Goal: Information Seeking & Learning: Learn about a topic

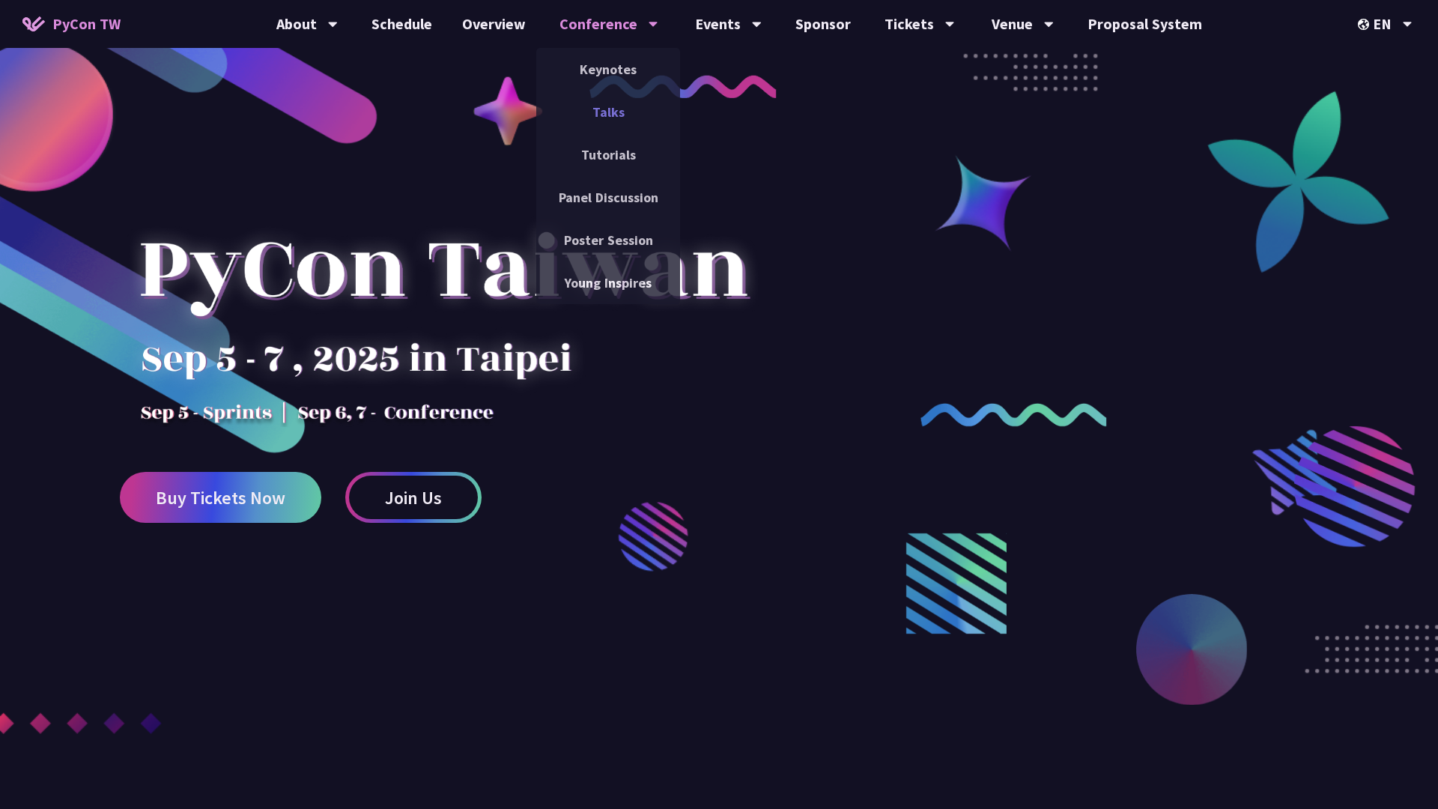
click at [618, 124] on link "Talks" at bounding box center [608, 111] width 144 height 35
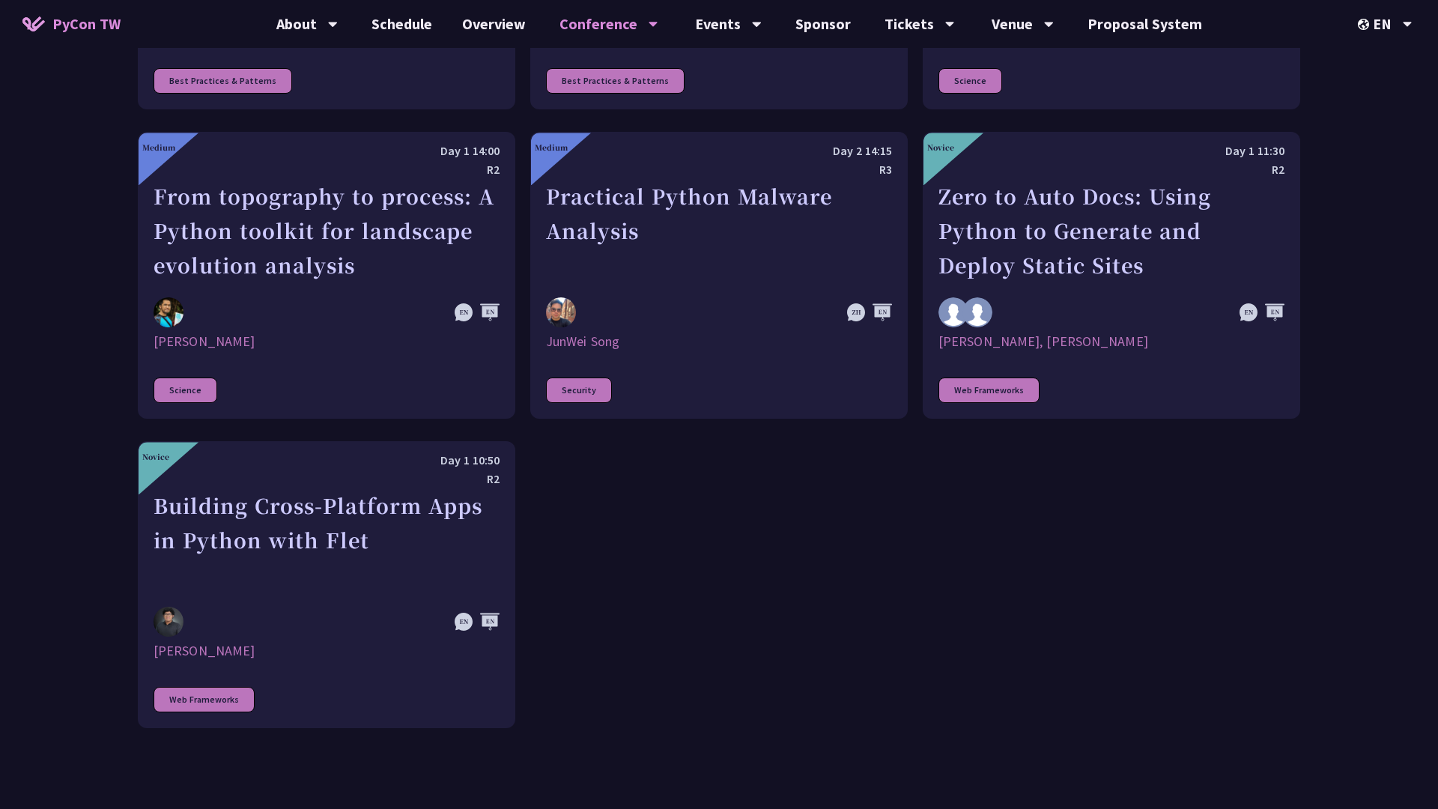
scroll to position [4294, 0]
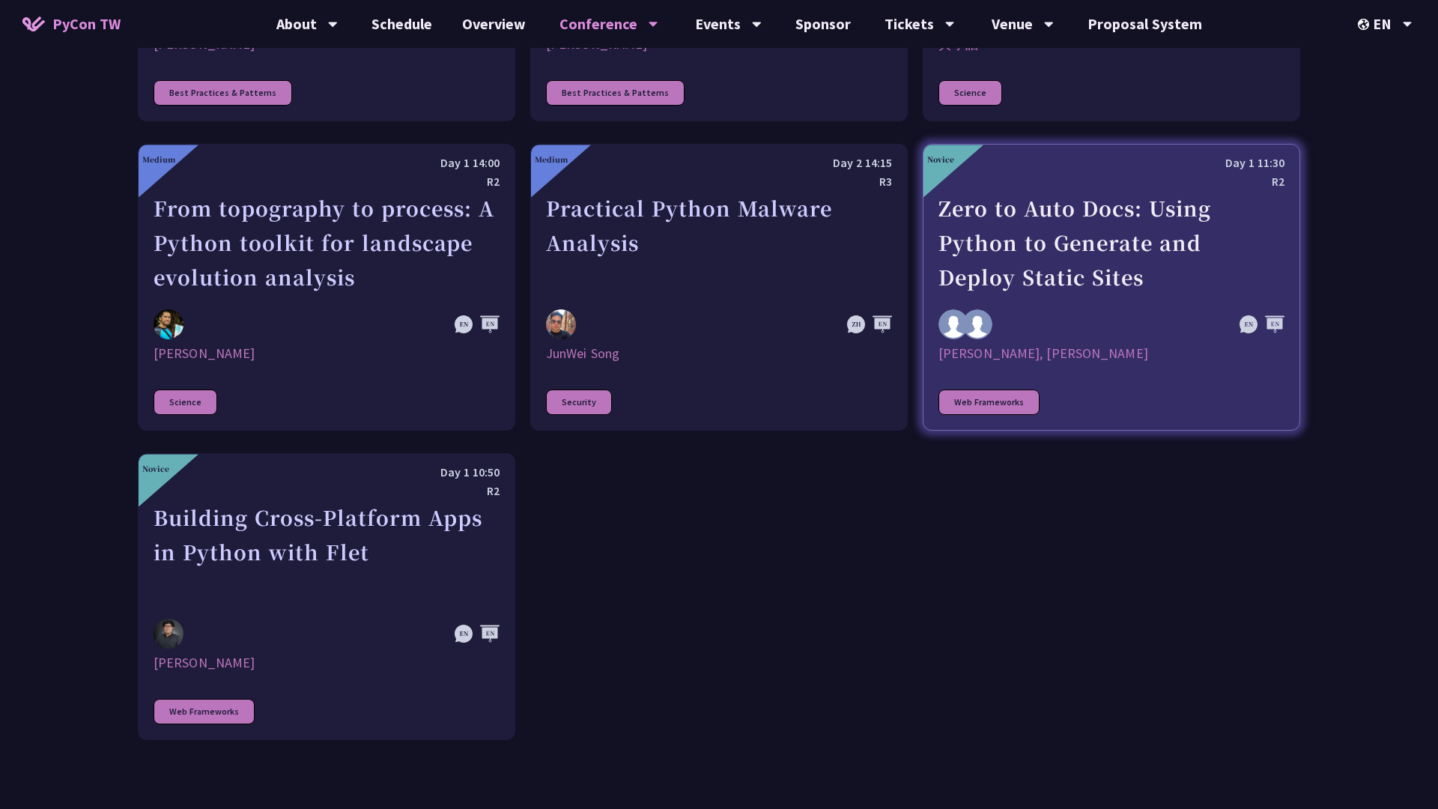
click at [1069, 229] on div "Zero to Auto Docs: Using Python to Generate and Deploy Static Sites" at bounding box center [1112, 242] width 346 height 103
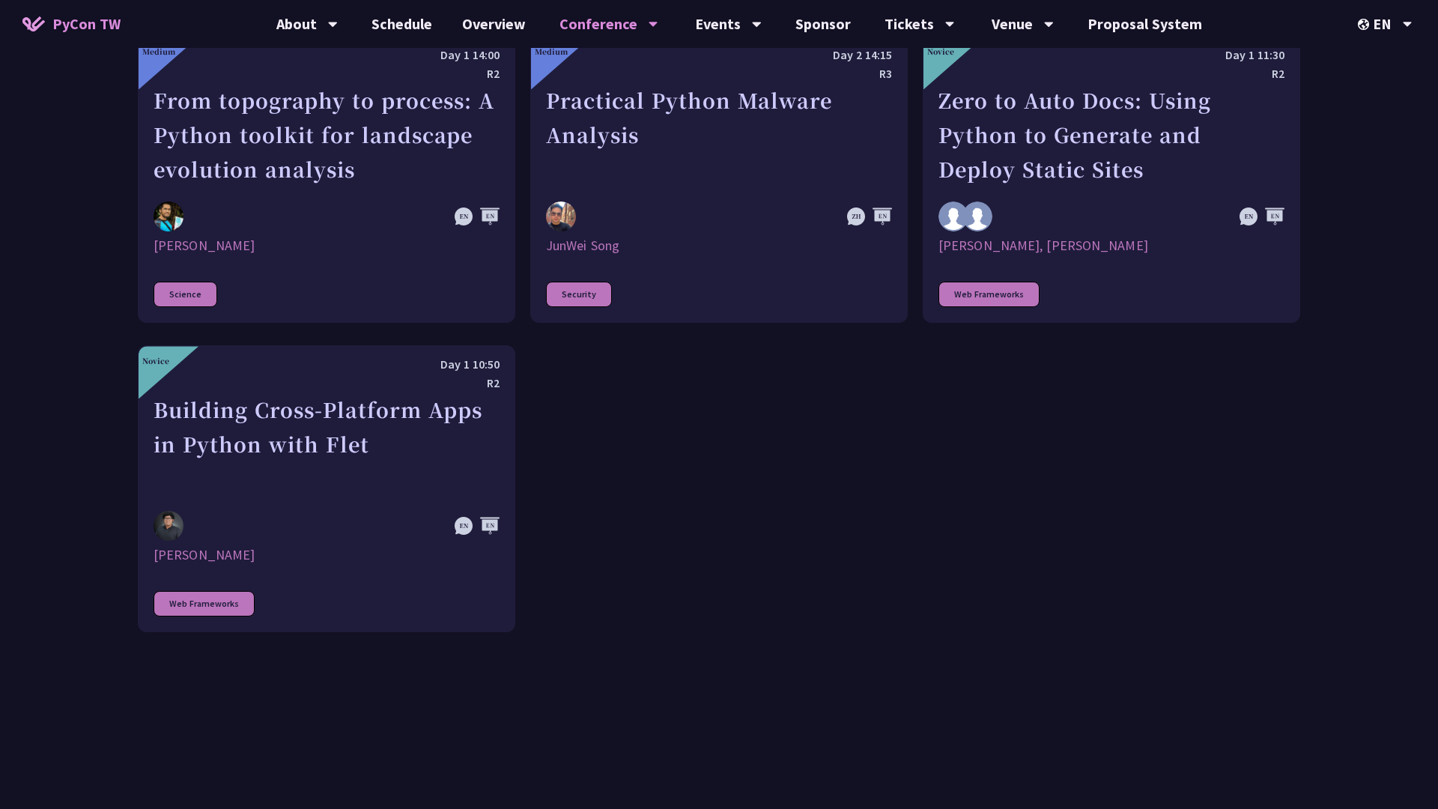
scroll to position [4278, 0]
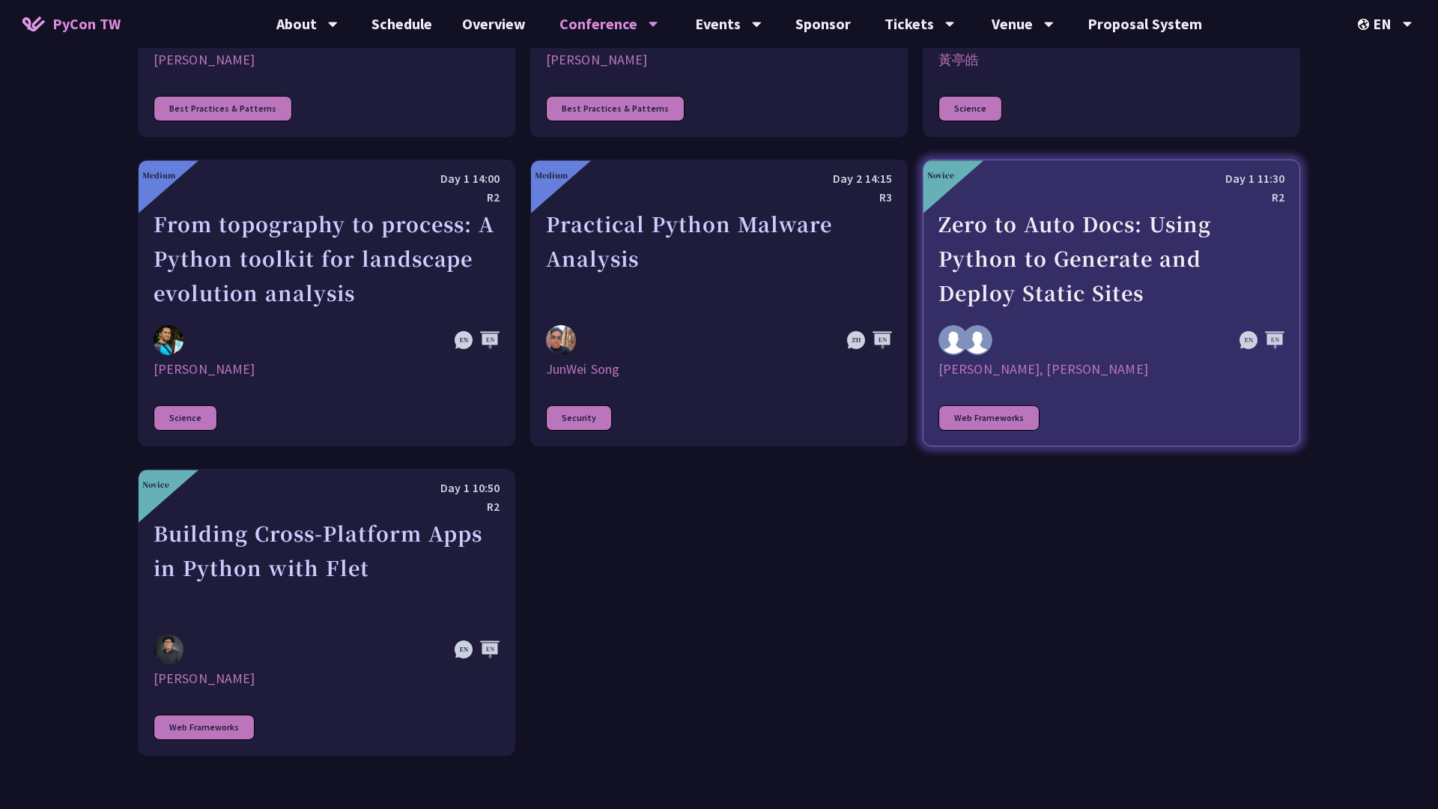
click at [1219, 360] on link "Novice Day 1 11:30 R2 Zero to Auto Docs: Using Python to Generate and Deploy St…" at bounding box center [1112, 303] width 378 height 287
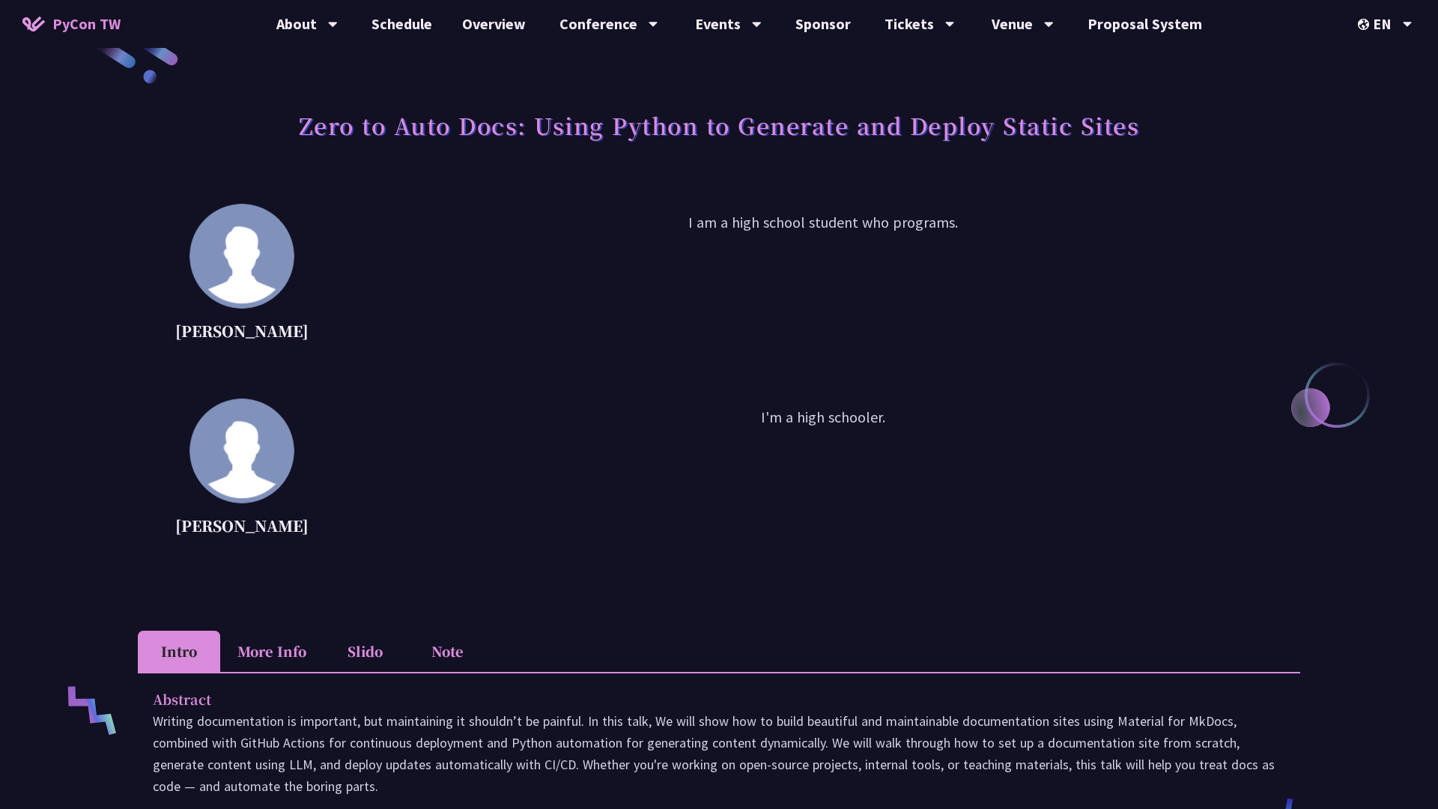
scroll to position [58, 0]
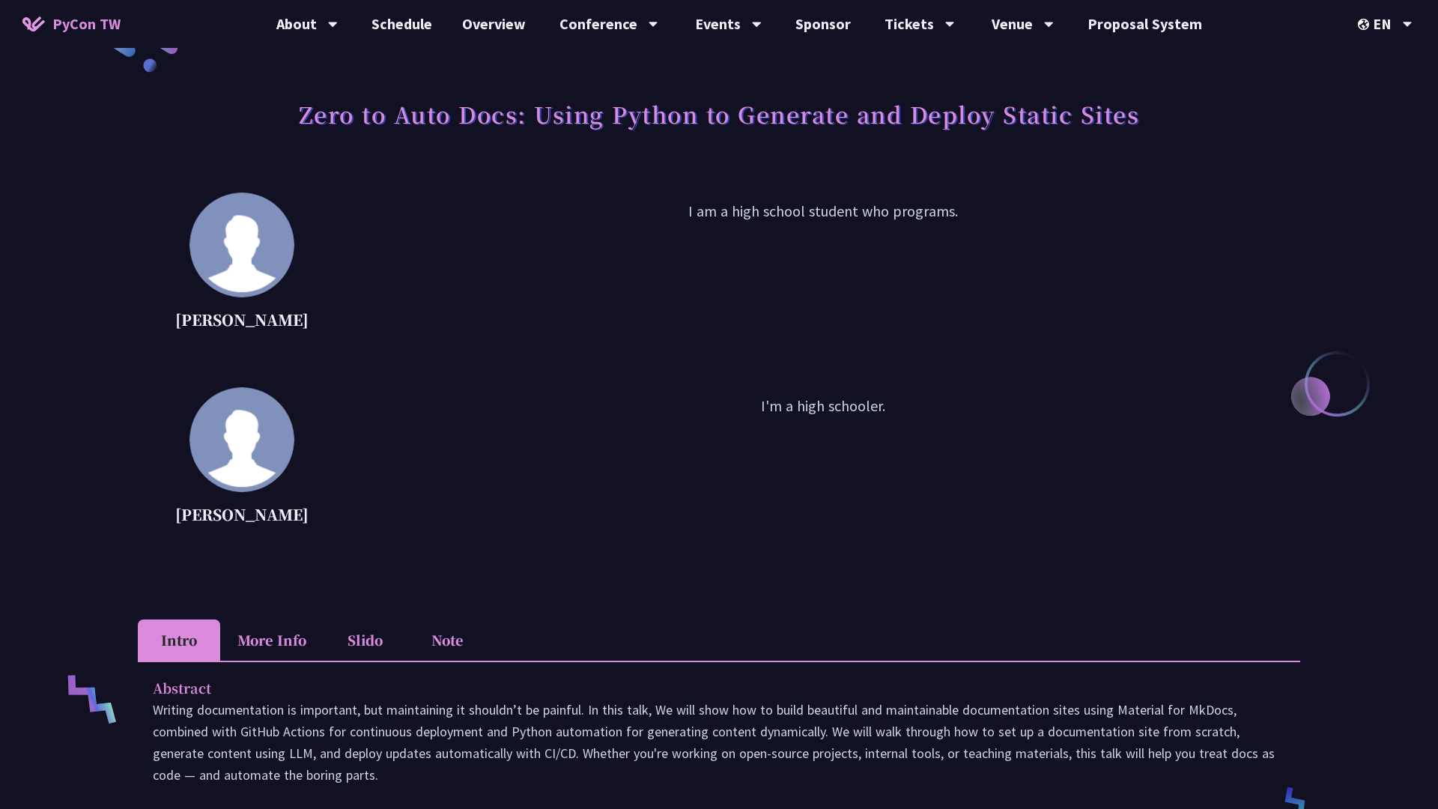
drag, startPoint x: 661, startPoint y: 228, endPoint x: 831, endPoint y: 231, distance: 169.3
click at [831, 231] on p "I am a high school student who programs." at bounding box center [823, 267] width 954 height 135
drag, startPoint x: 739, startPoint y: 419, endPoint x: 829, endPoint y: 416, distance: 90.7
click at [829, 416] on p "I'm a high schooler." at bounding box center [823, 462] width 954 height 135
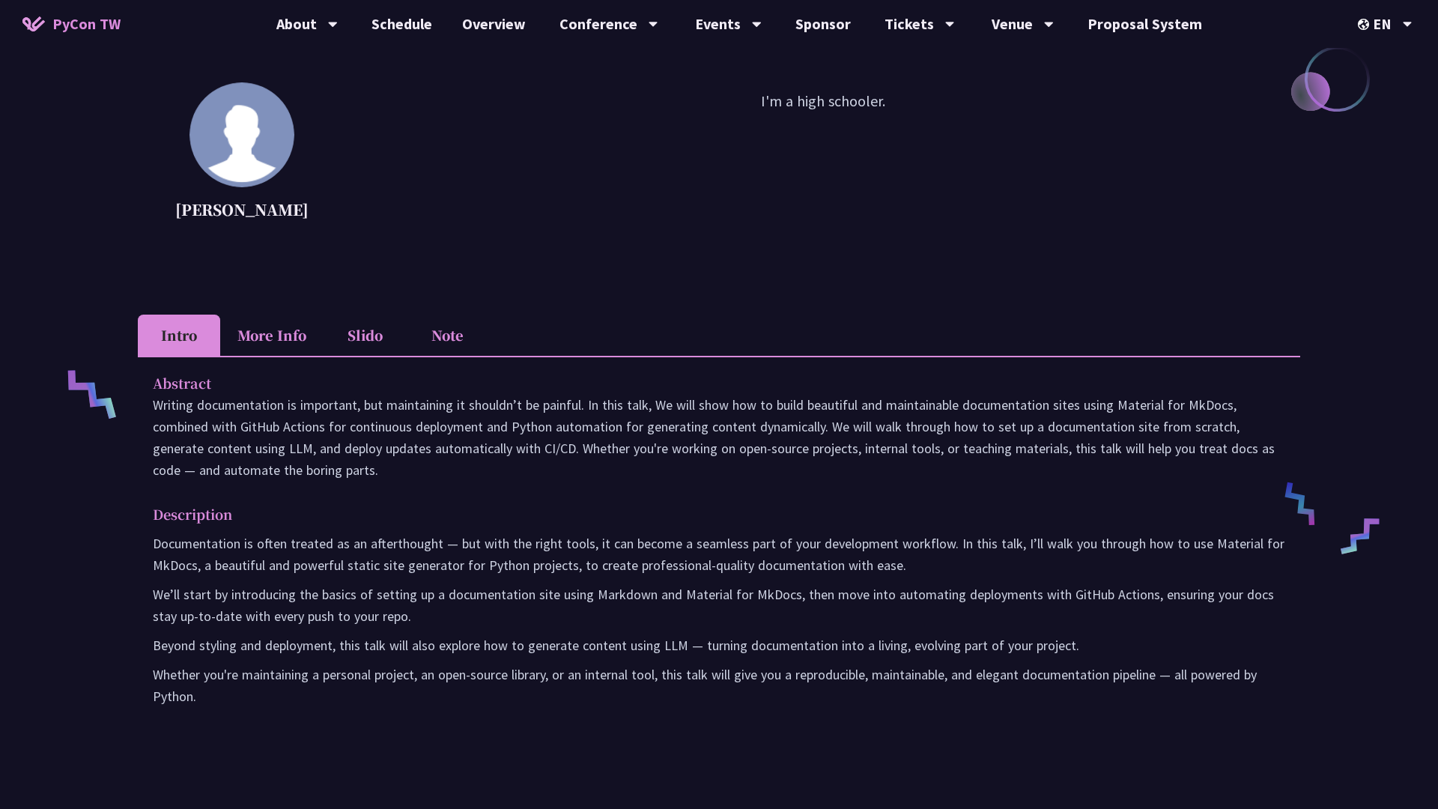
scroll to position [461, 0]
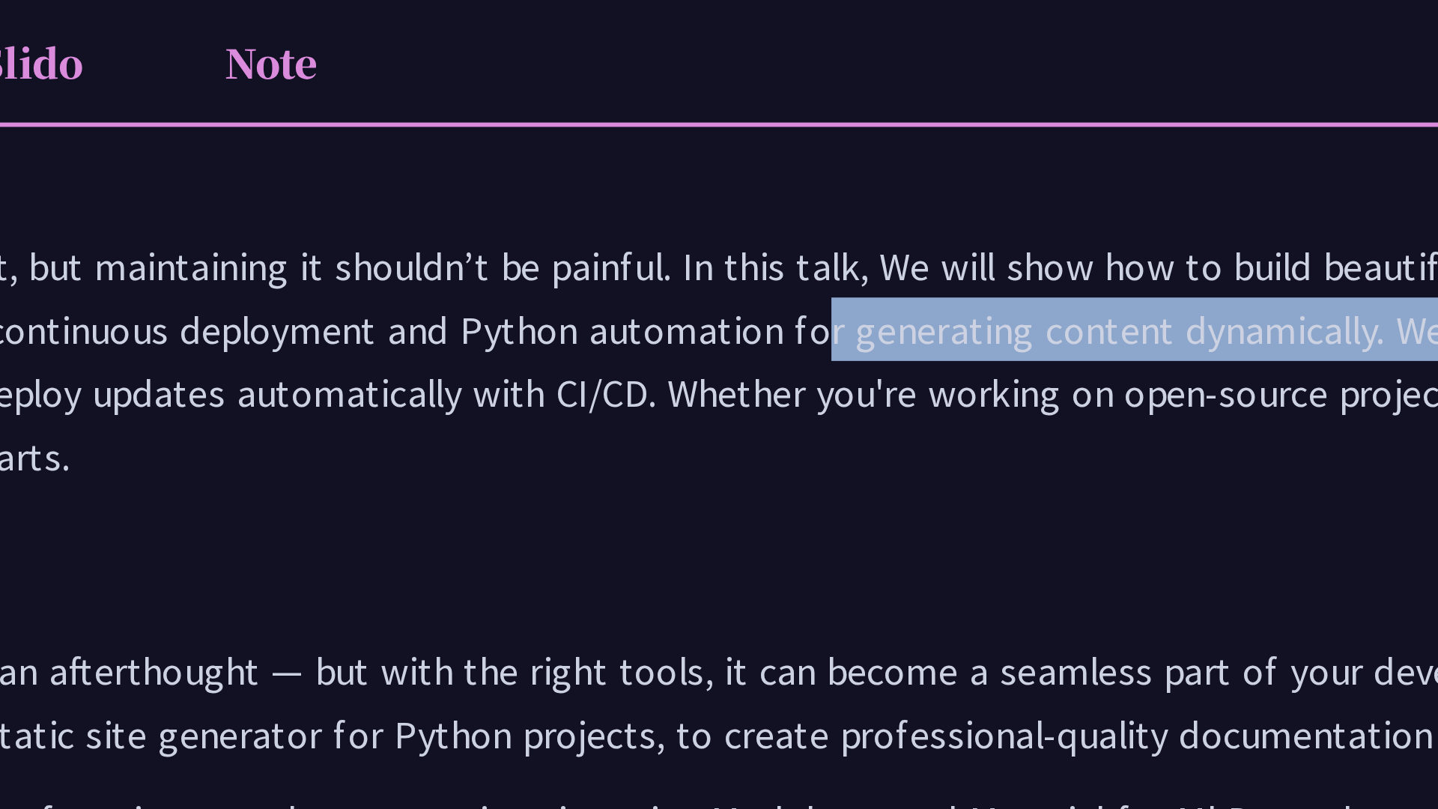
drag, startPoint x: 509, startPoint y: 334, endPoint x: 823, endPoint y: 336, distance: 313.9
click at [823, 336] on p "Writing documentation is important, but maintaining it shouldn’t be painful. In…" at bounding box center [719, 339] width 1133 height 87
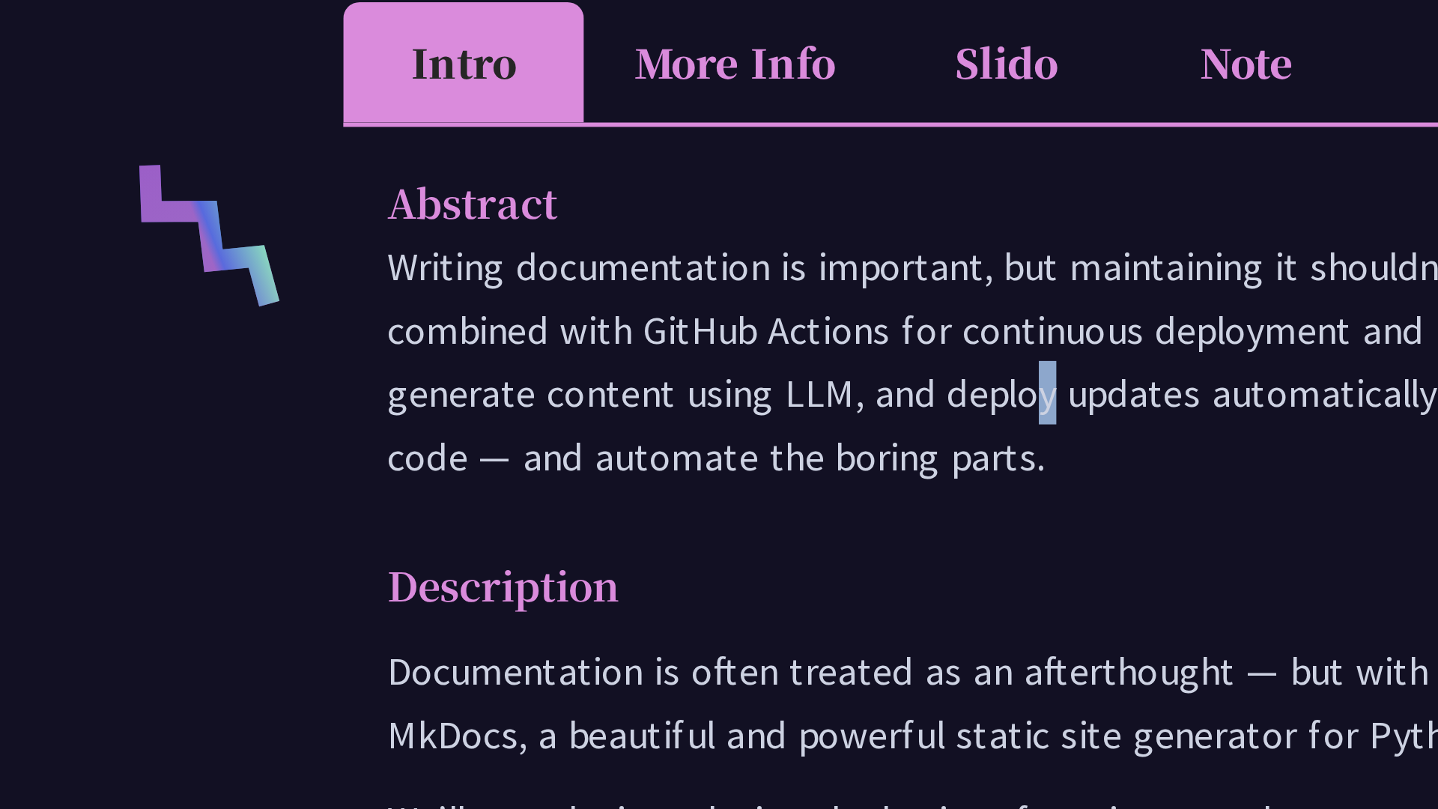
drag, startPoint x: 249, startPoint y: 349, endPoint x: 292, endPoint y: 349, distance: 42.7
click at [266, 349] on p "Writing documentation is important, but maintaining it shouldn’t be painful. In…" at bounding box center [719, 339] width 1133 height 87
drag, startPoint x: 309, startPoint y: 350, endPoint x: 118, endPoint y: 350, distance: 191.8
click at [118, 350] on div "Zero to Auto Docs: Using Python to Generate and Deploy Static Sites [PERSON_NAM…" at bounding box center [719, 359] width 1438 height 1640
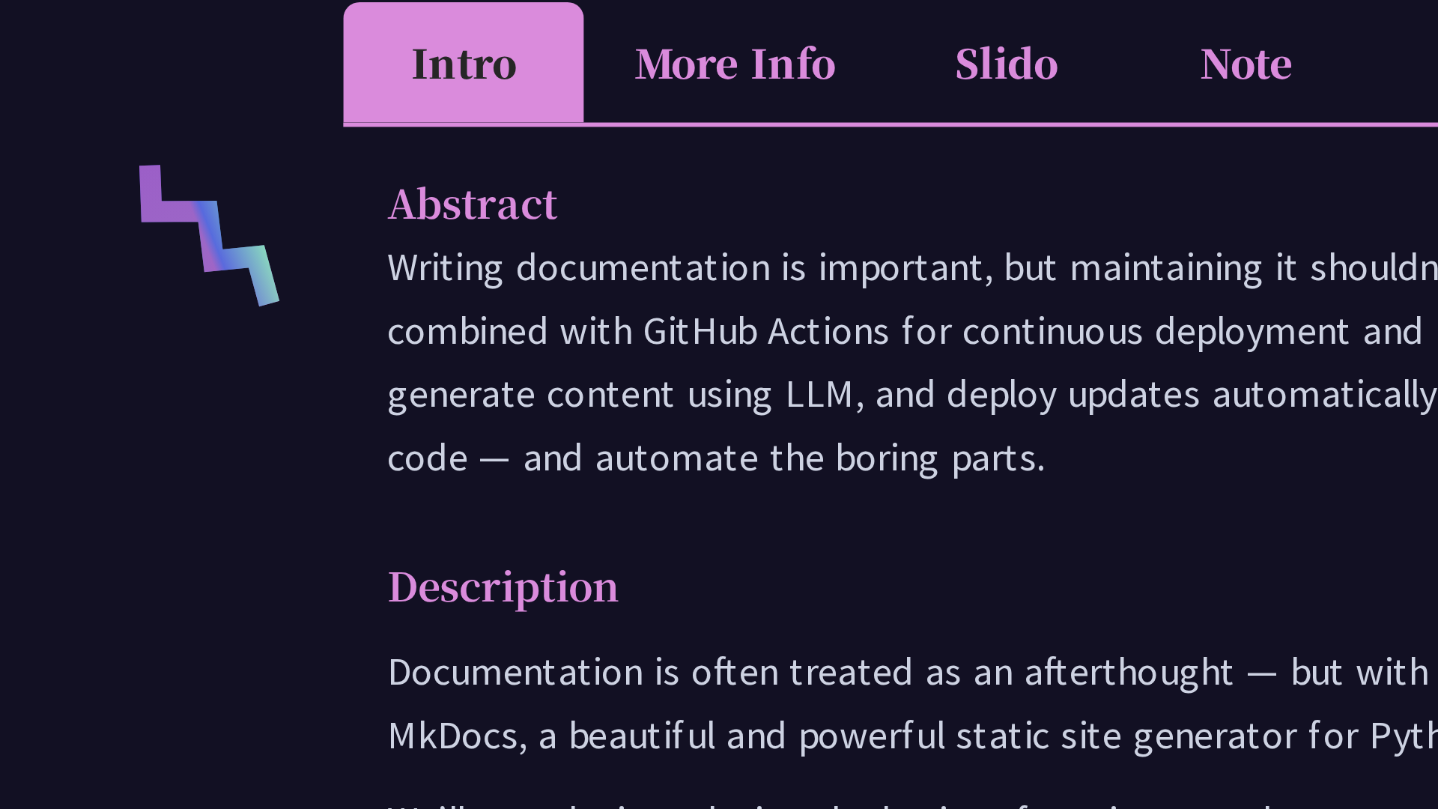
click at [158, 351] on p "Writing documentation is important, but maintaining it shouldn’t be painful. In…" at bounding box center [719, 339] width 1133 height 87
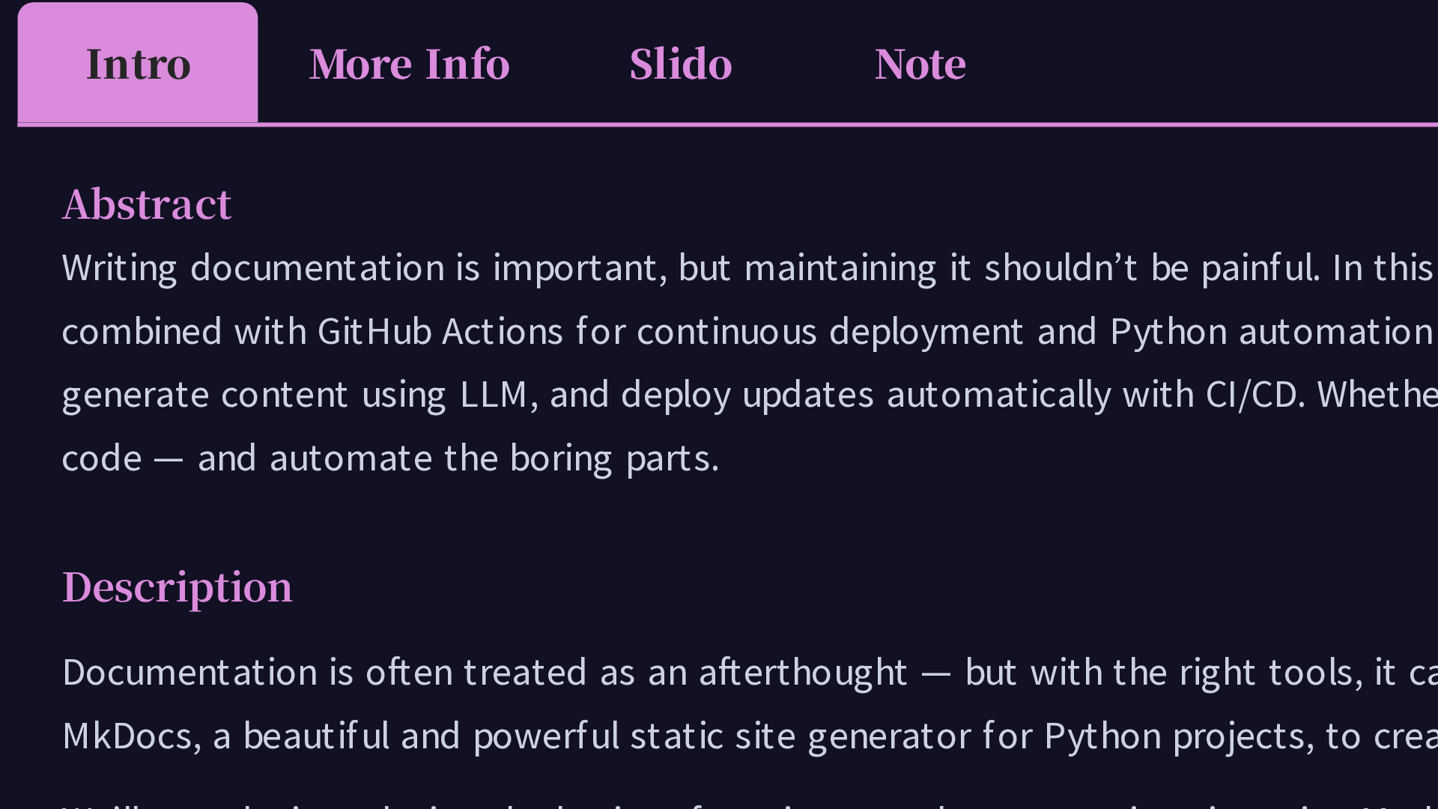
drag, startPoint x: 427, startPoint y: 364, endPoint x: 495, endPoint y: 364, distance: 68.2
click at [495, 364] on p "Writing documentation is important, but maintaining it shouldn’t be painful. In…" at bounding box center [719, 339] width 1133 height 87
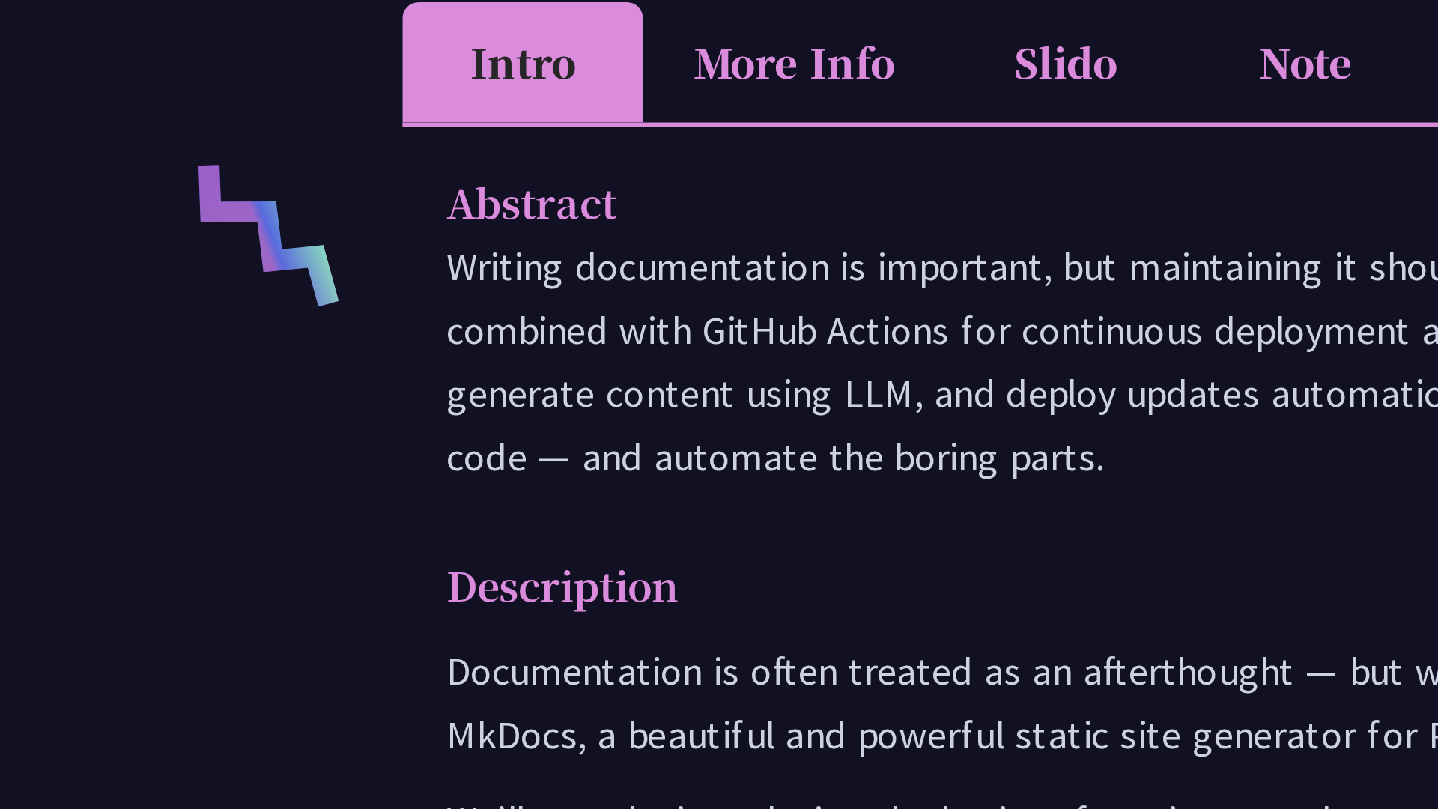
drag, startPoint x: 254, startPoint y: 363, endPoint x: 283, endPoint y: 377, distance: 32.5
click at [283, 377] on p "Writing documentation is important, but maintaining it shouldn’t be painful. In…" at bounding box center [719, 339] width 1133 height 87
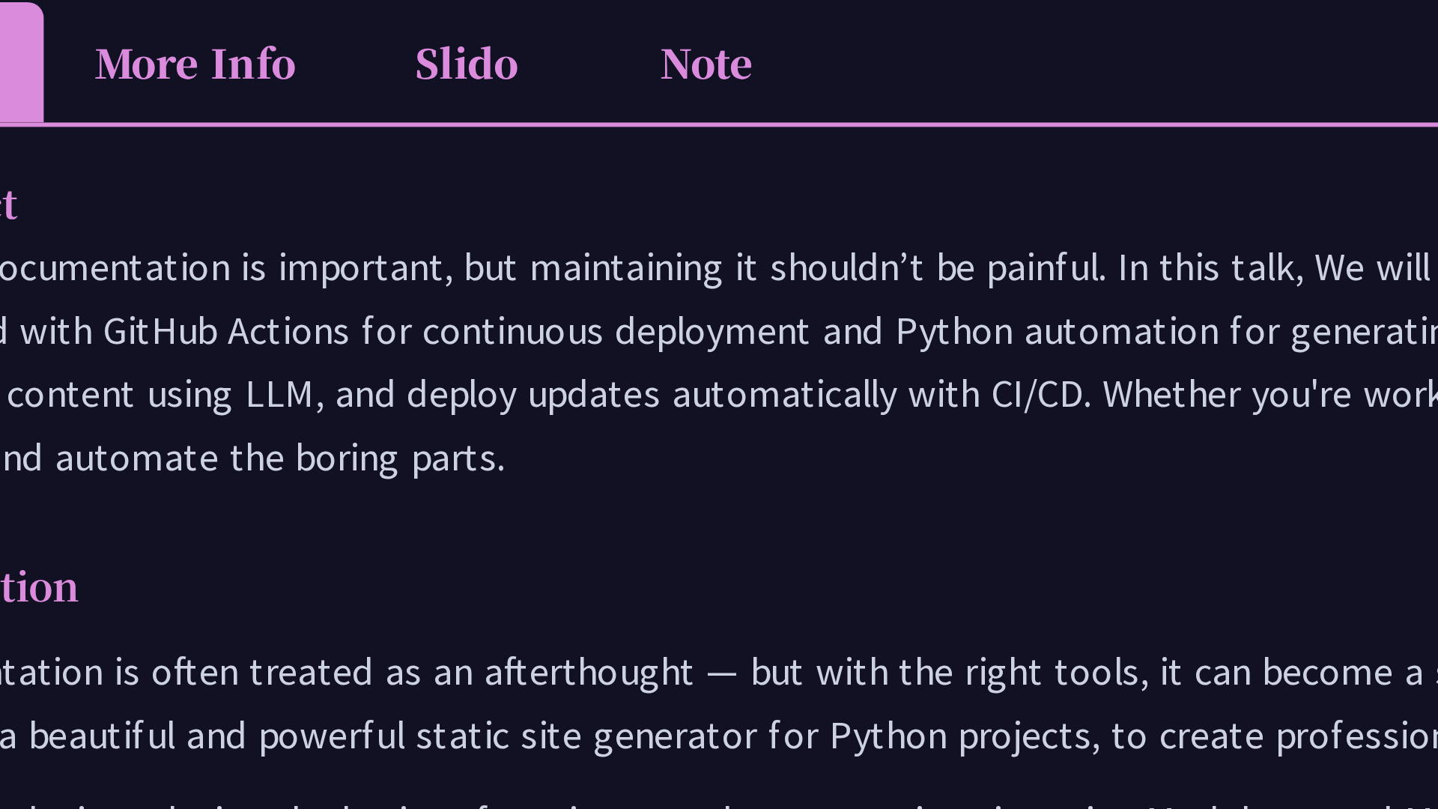
click at [488, 377] on p "Writing documentation is important, but maintaining it shouldn’t be painful. In…" at bounding box center [719, 339] width 1133 height 87
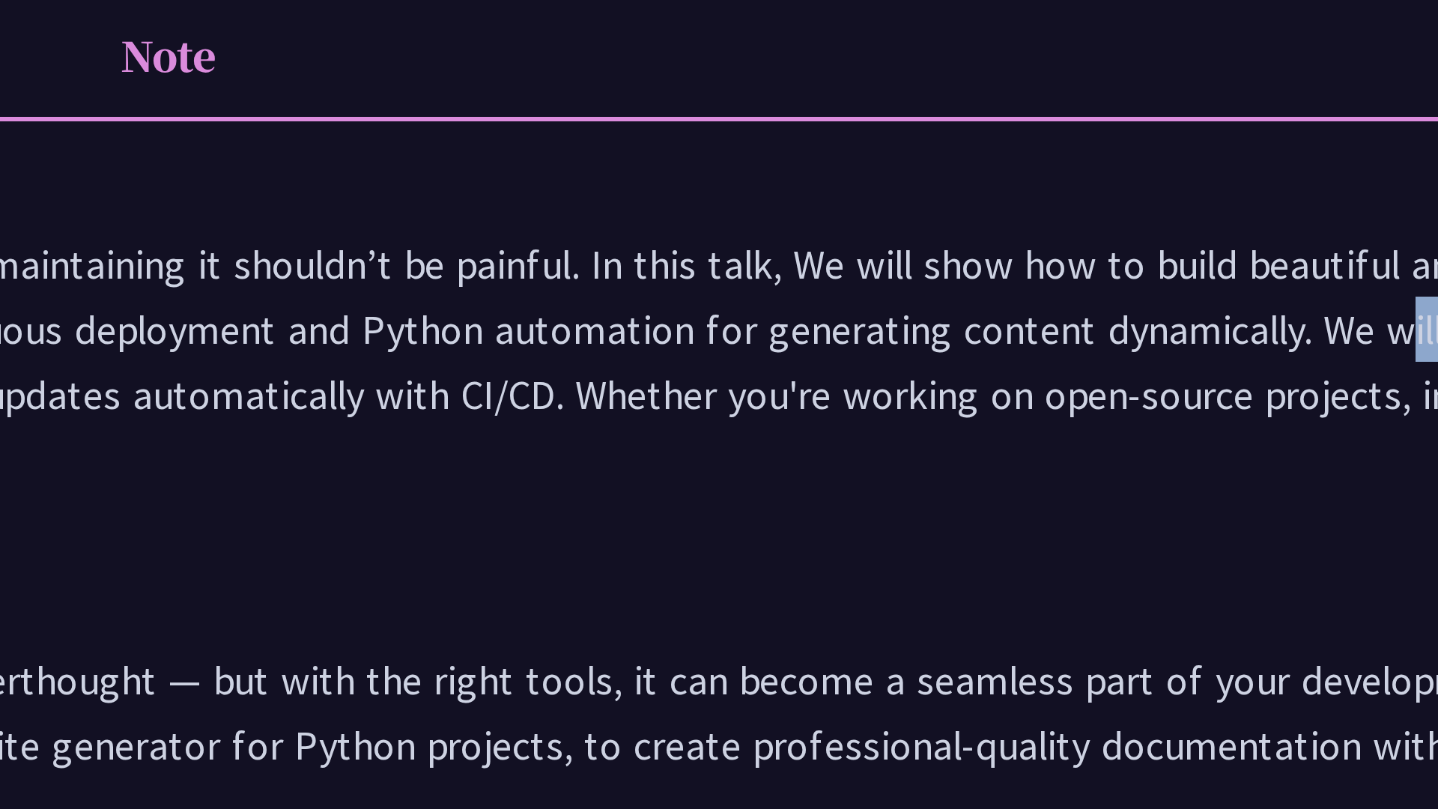
drag, startPoint x: 744, startPoint y: 333, endPoint x: 790, endPoint y: 334, distance: 45.7
click at [790, 334] on p "Writing documentation is important, but maintaining it shouldn’t be painful. In…" at bounding box center [719, 339] width 1133 height 87
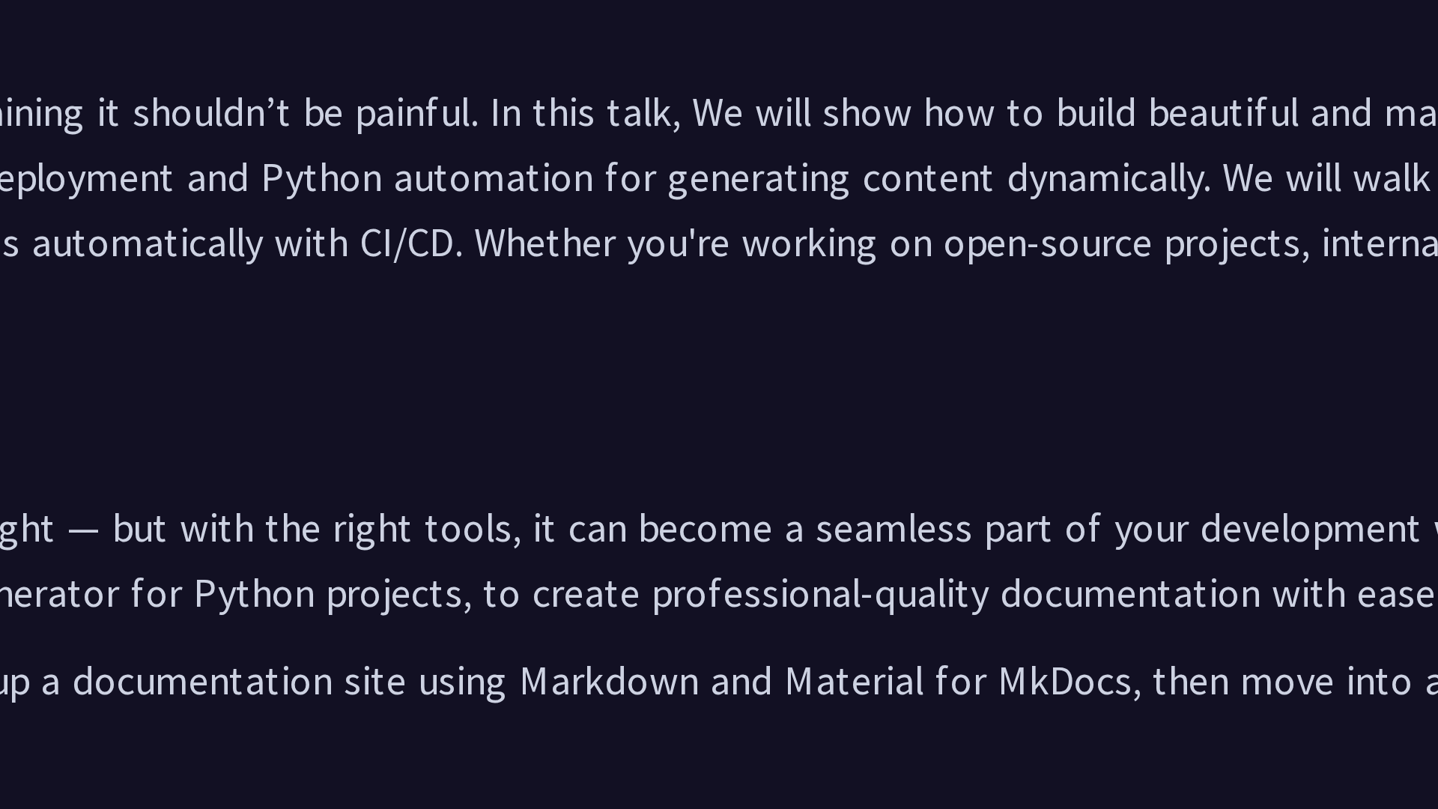
drag, startPoint x: 384, startPoint y: 444, endPoint x: 721, endPoint y: 444, distance: 337.9
click at [721, 444] on p "Documentation is often treated as an afterthought — but with the right tools, i…" at bounding box center [719, 456] width 1133 height 43
click at [736, 466] on p "Documentation is often treated as an afterthought — but with the right tools, i…" at bounding box center [719, 456] width 1133 height 43
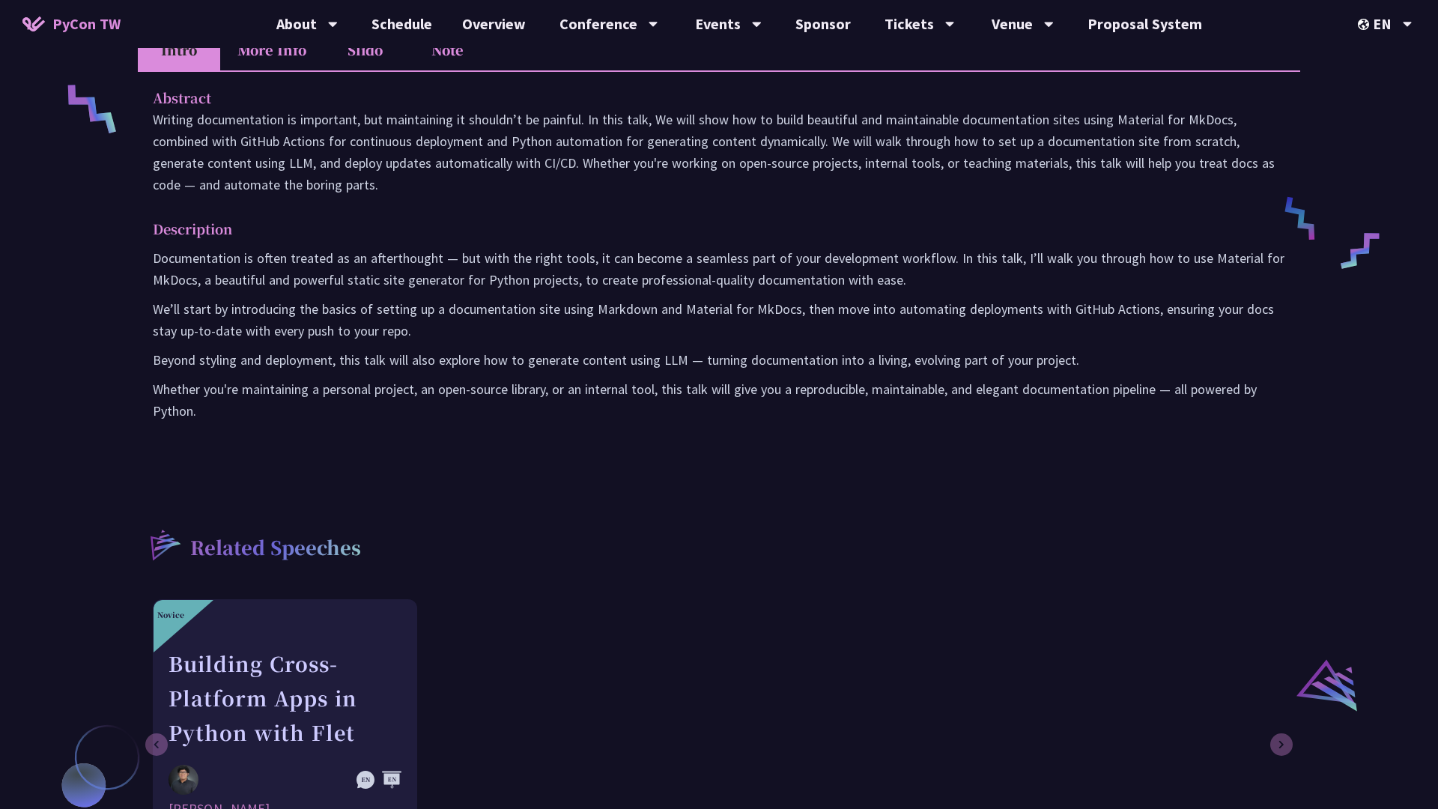
scroll to position [897, 0]
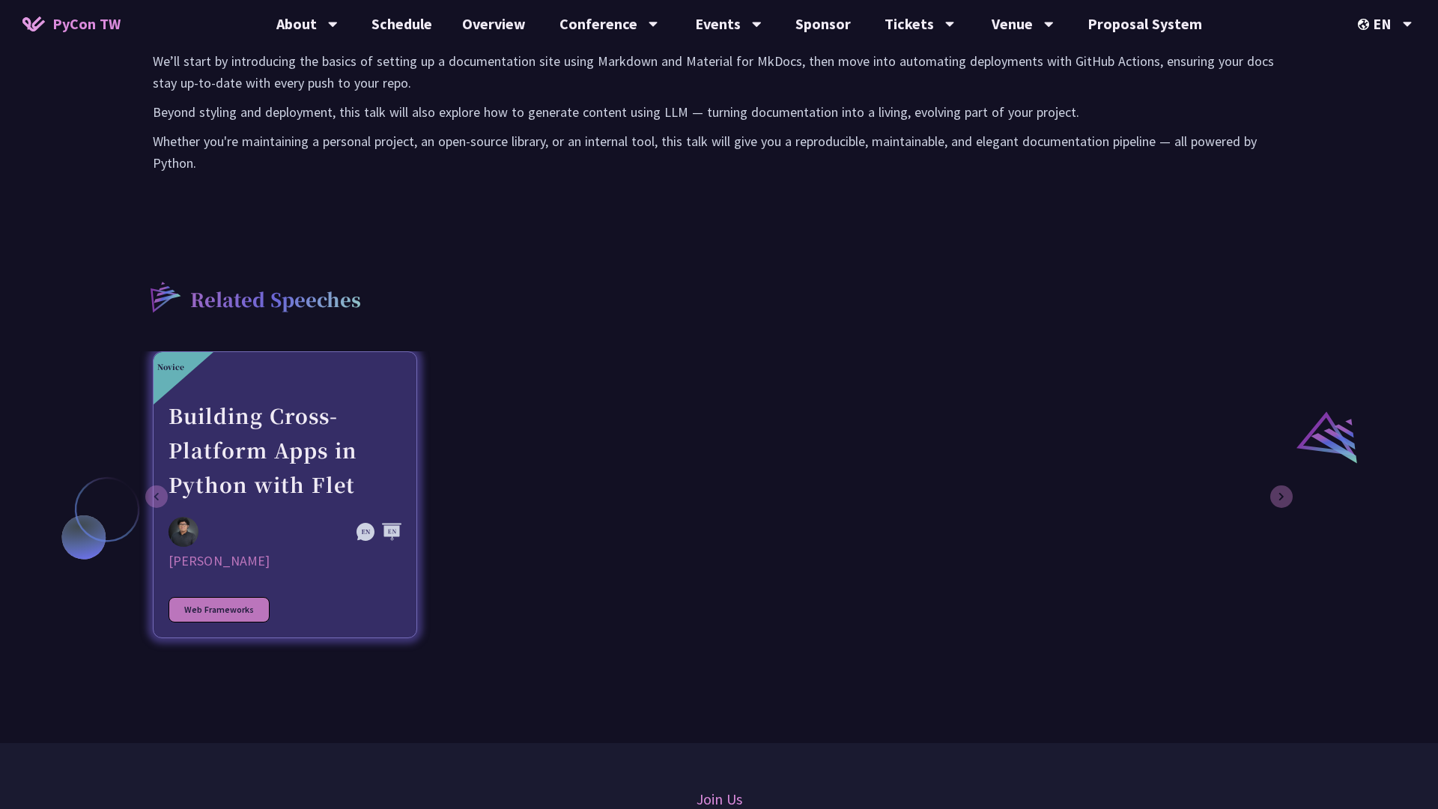
click at [210, 515] on link "Novice Building Cross-Platform Apps in Python with Flet [PERSON_NAME] Web Frame…" at bounding box center [285, 494] width 264 height 287
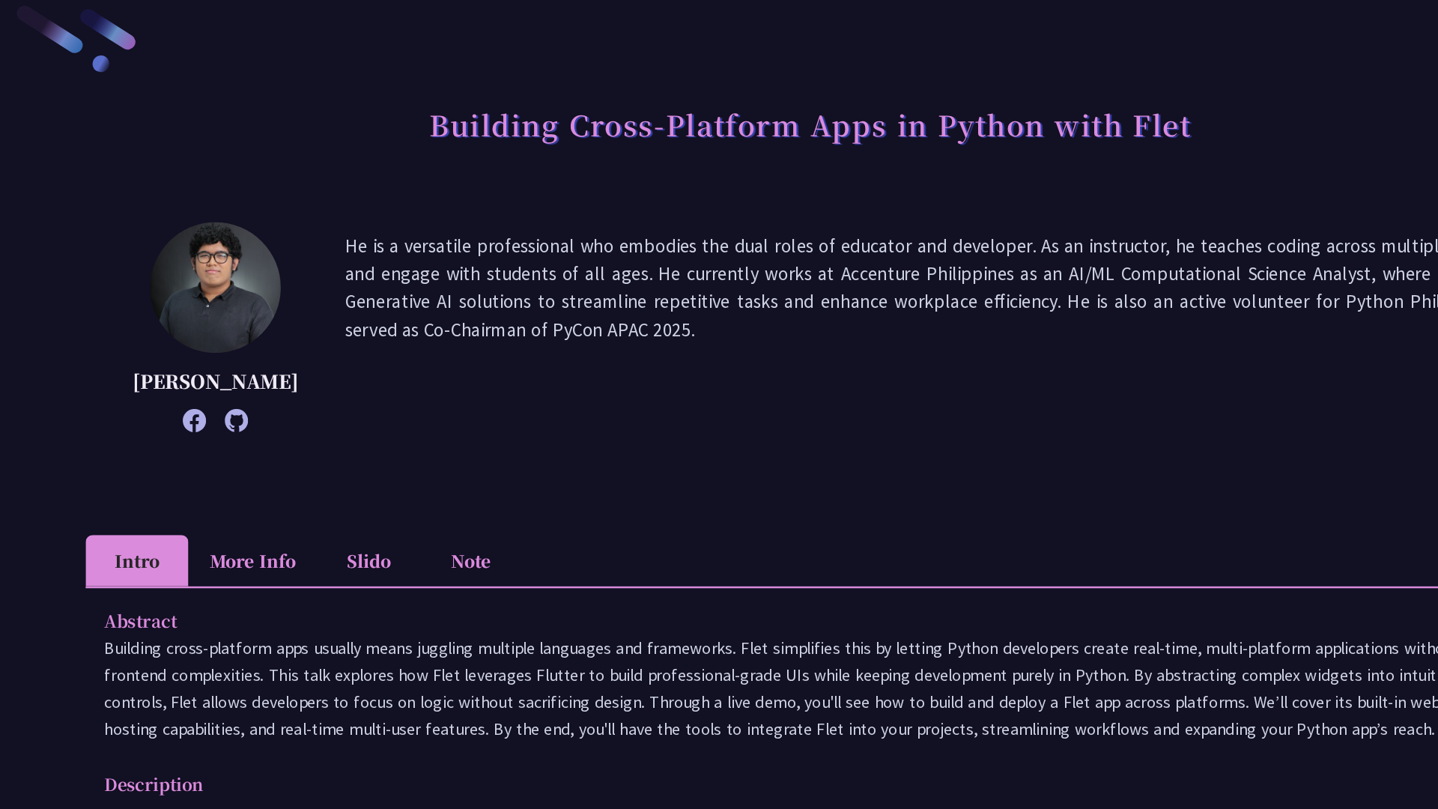
click at [951, 184] on h1 "Building Cross-Platform Apps in Python with Flet" at bounding box center [720, 172] width 612 height 45
click at [981, 166] on h1 "Building Cross-Platform Apps in Python with Flet" at bounding box center [720, 172] width 612 height 45
click at [670, 354] on p "He is a versatile professional who embodies the dual roles of educator and deve…" at bounding box center [823, 335] width 954 height 154
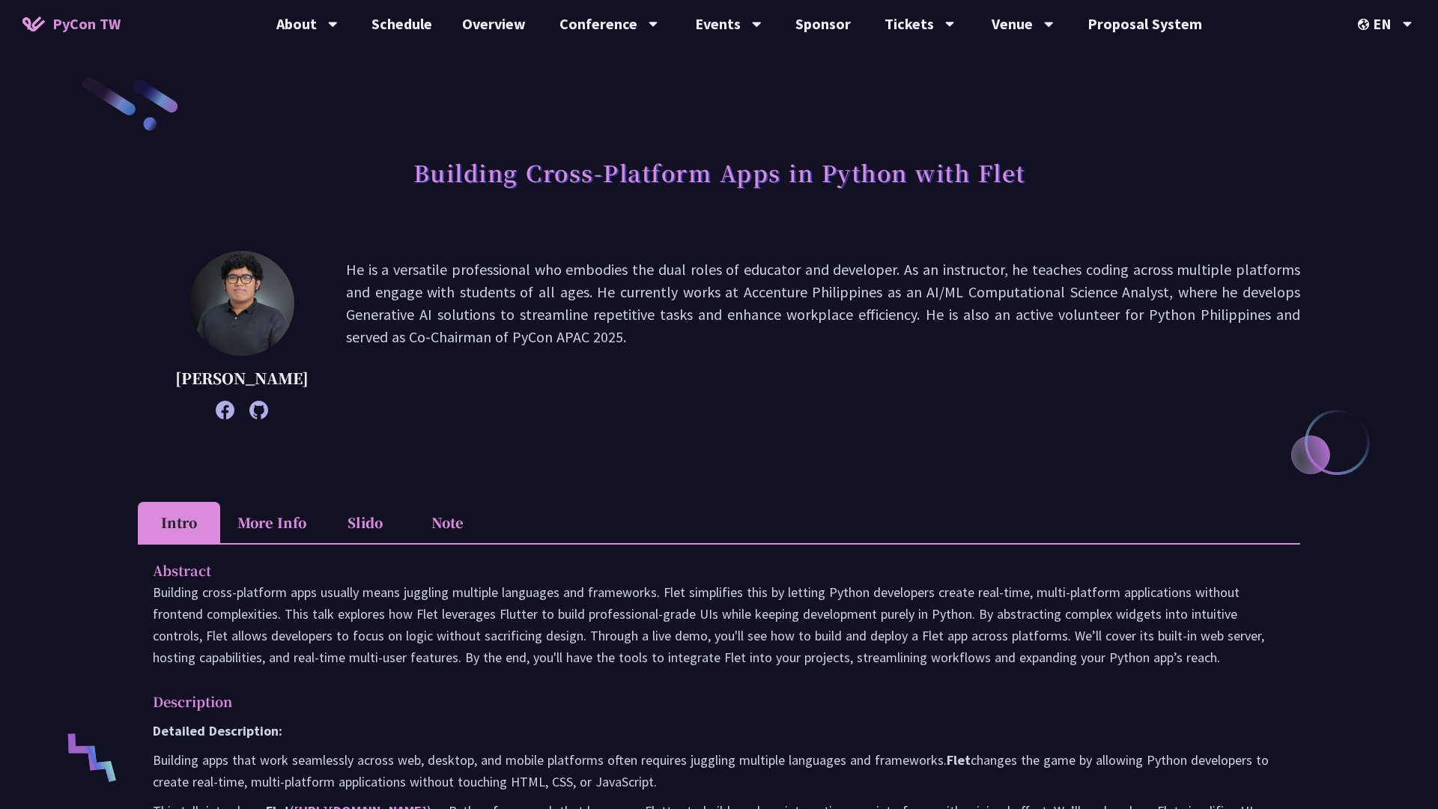
drag, startPoint x: 384, startPoint y: 289, endPoint x: 460, endPoint y: 319, distance: 81.4
click at [459, 319] on p "He is a versatile professional who embodies the dual roles of educator and deve…" at bounding box center [823, 335] width 954 height 154
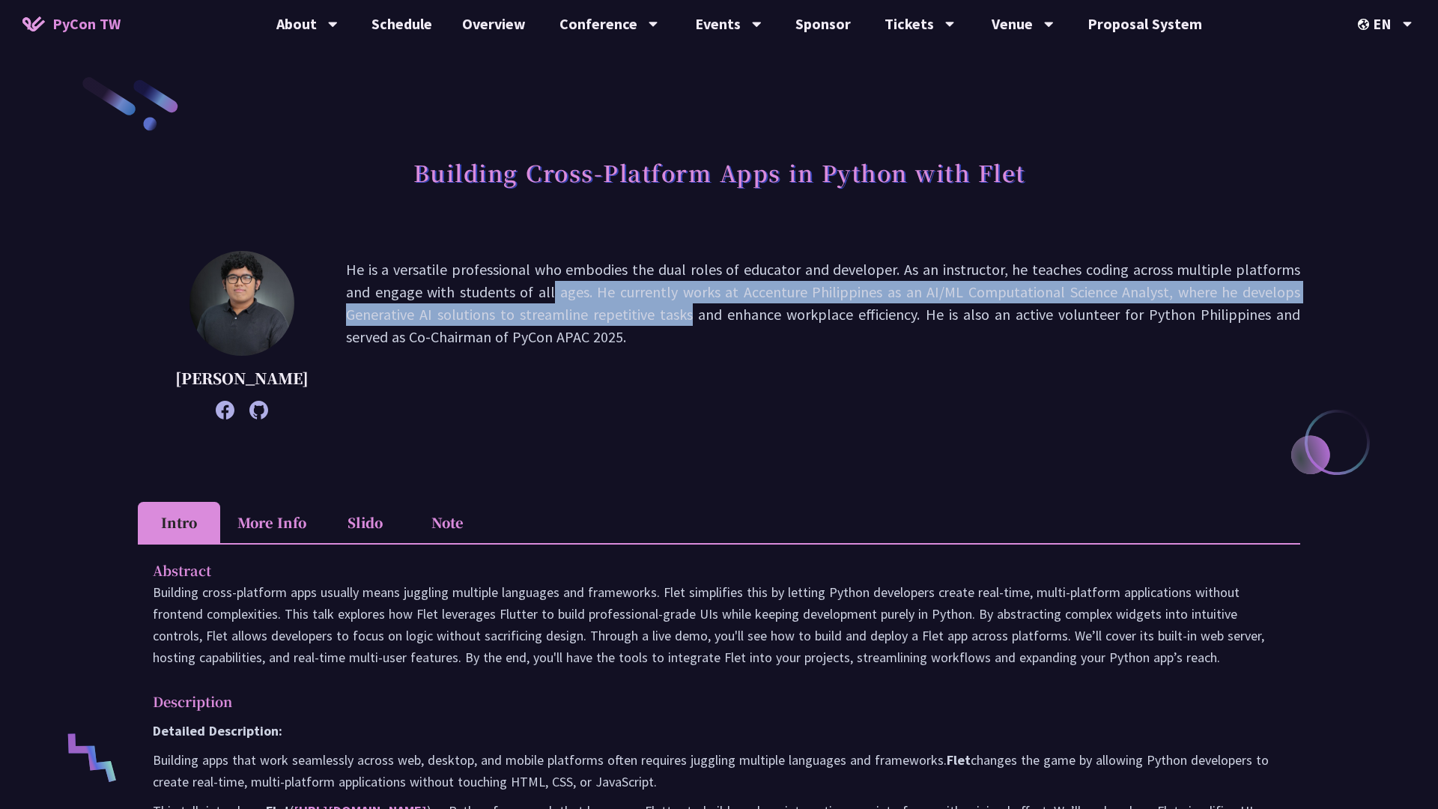
click at [460, 319] on p "He is a versatile professional who embodies the dual roles of educator and deve…" at bounding box center [823, 335] width 954 height 154
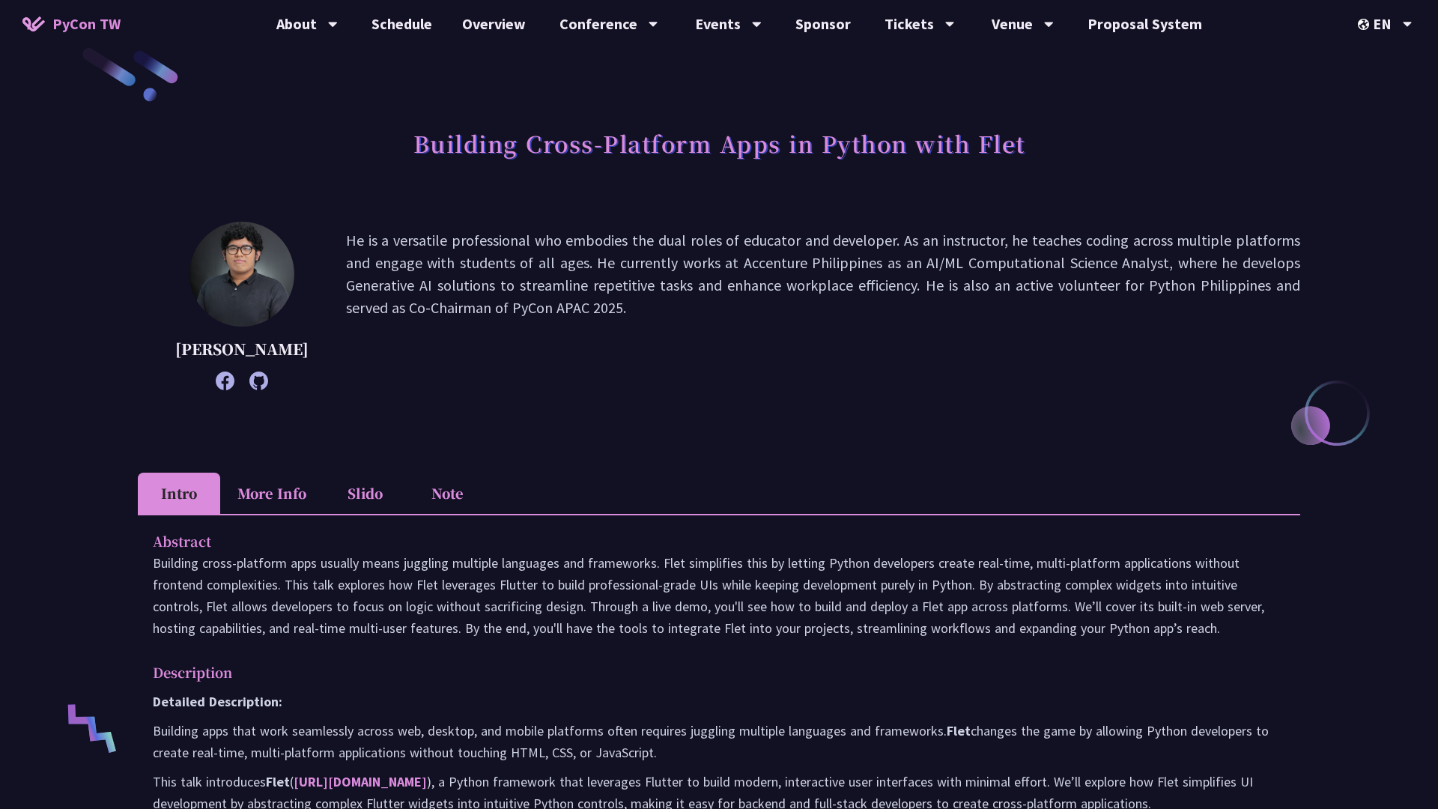
scroll to position [33, 0]
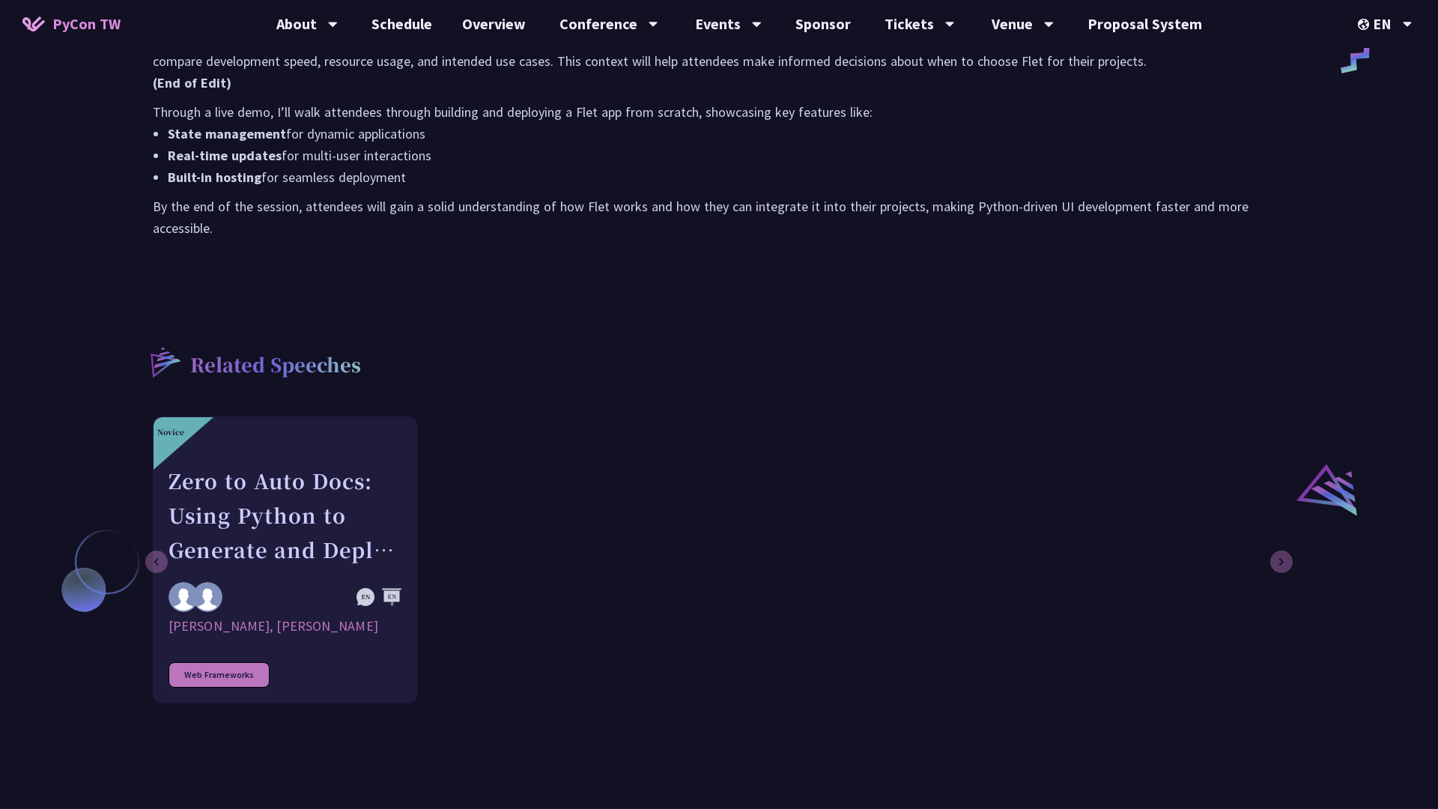
scroll to position [873, 0]
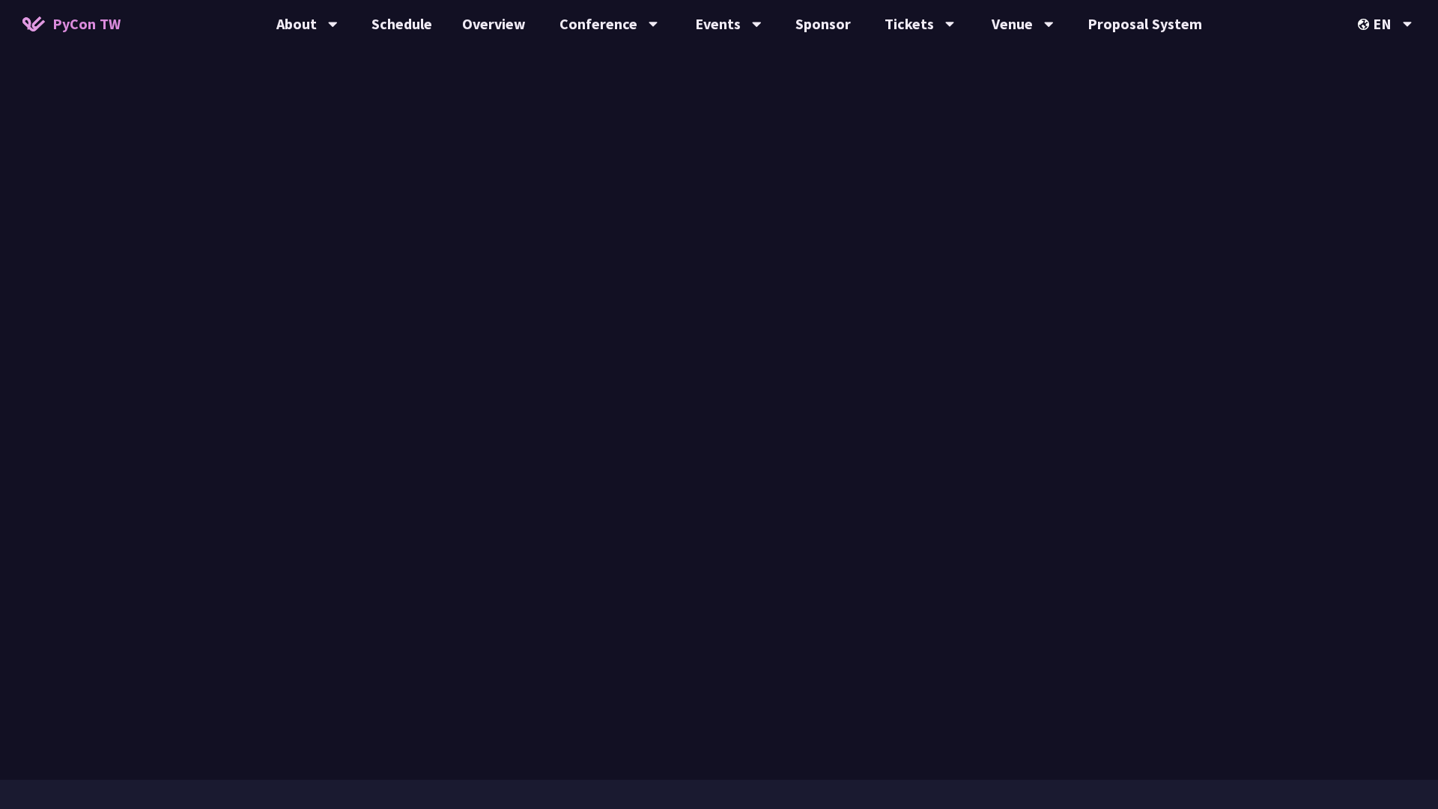
scroll to position [508, 0]
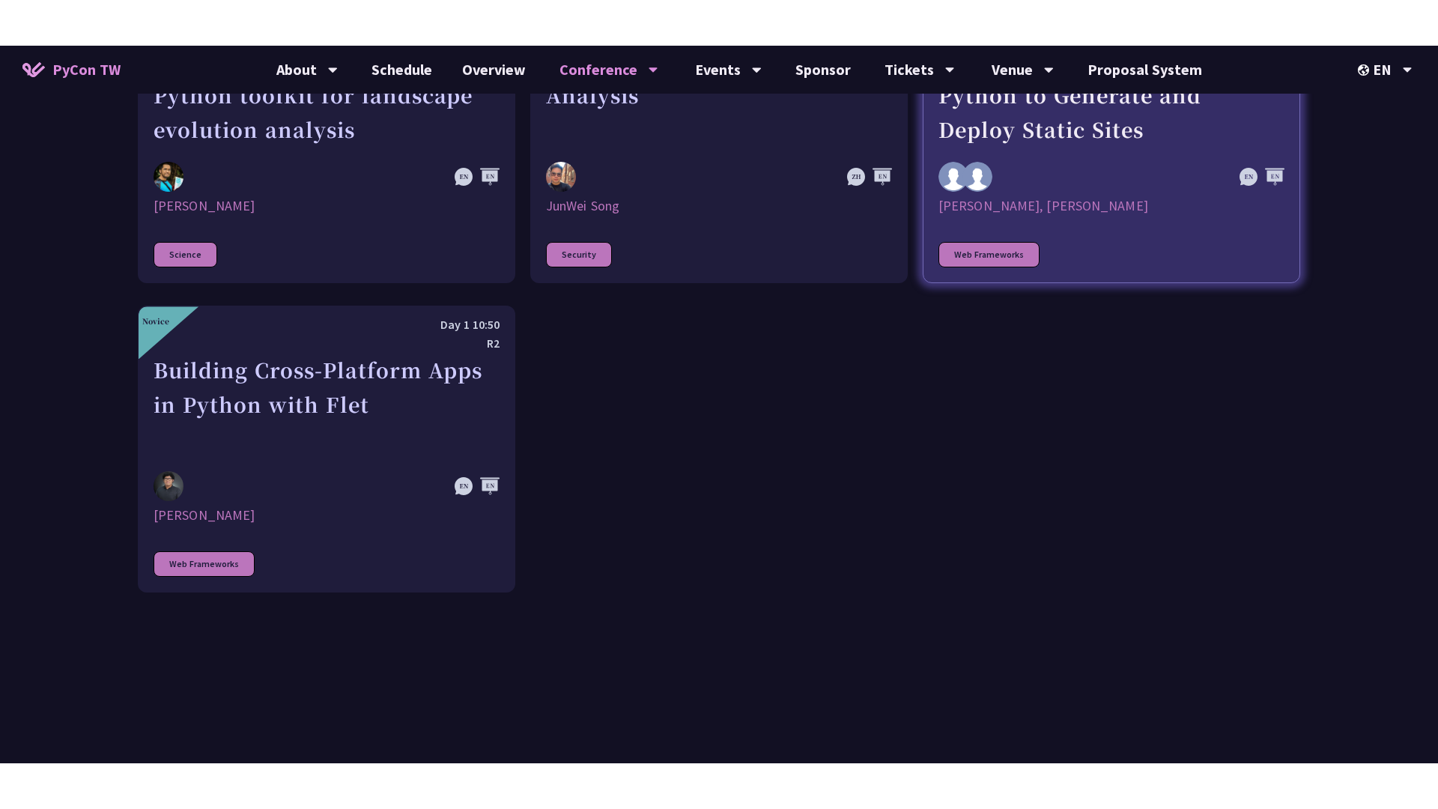
scroll to position [4487, 0]
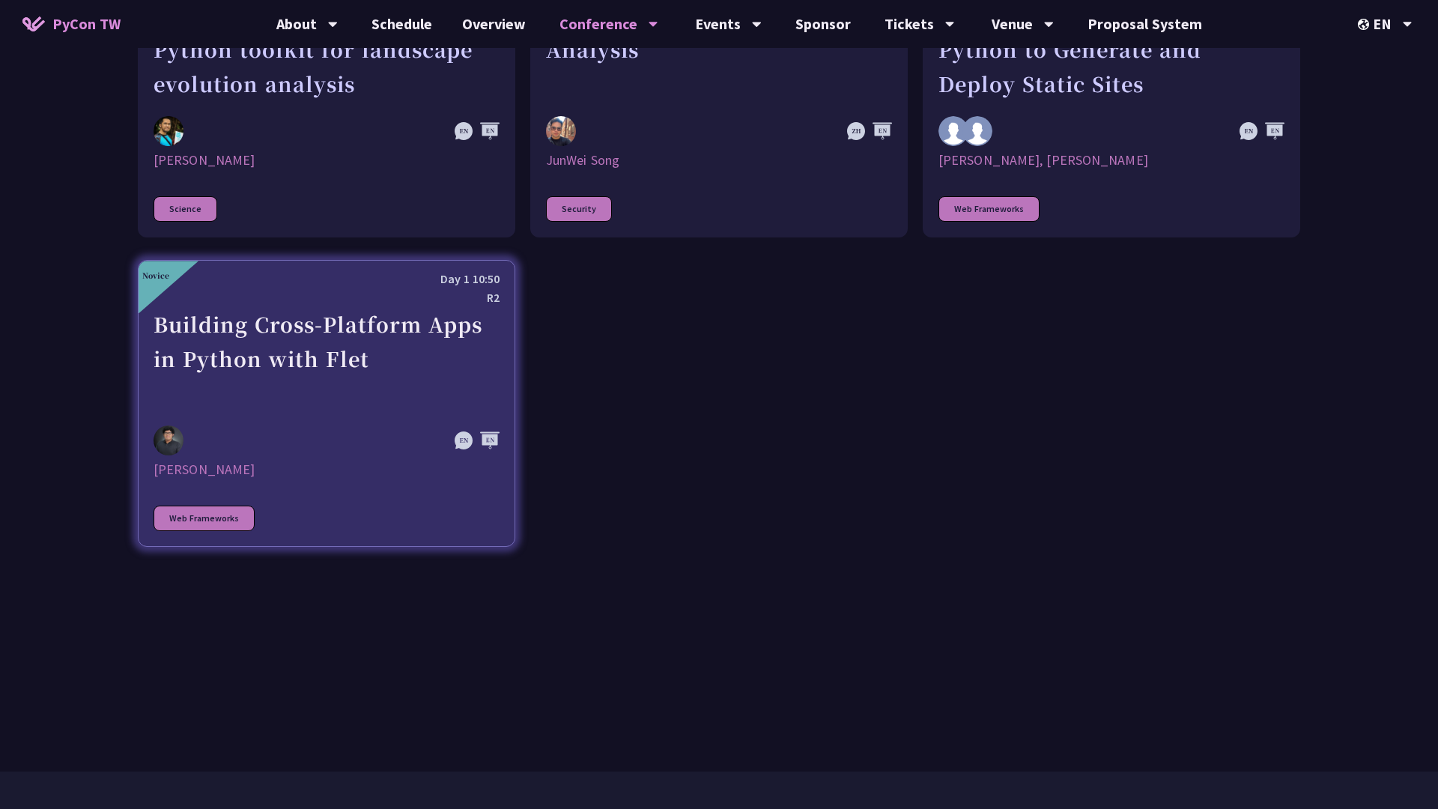
click at [410, 373] on div "Building Cross-Platform Apps in Python with Flet" at bounding box center [327, 358] width 346 height 103
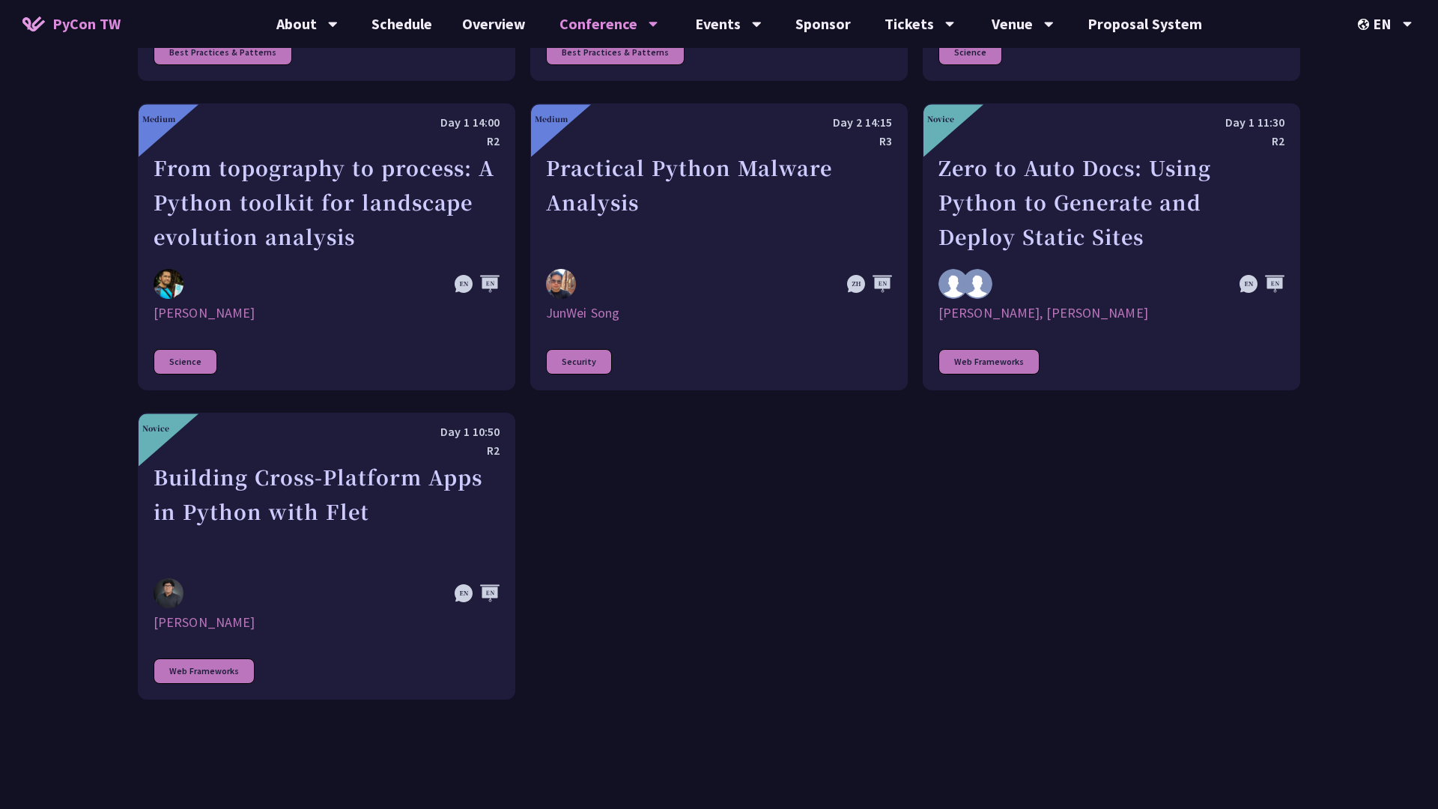
scroll to position [4323, 0]
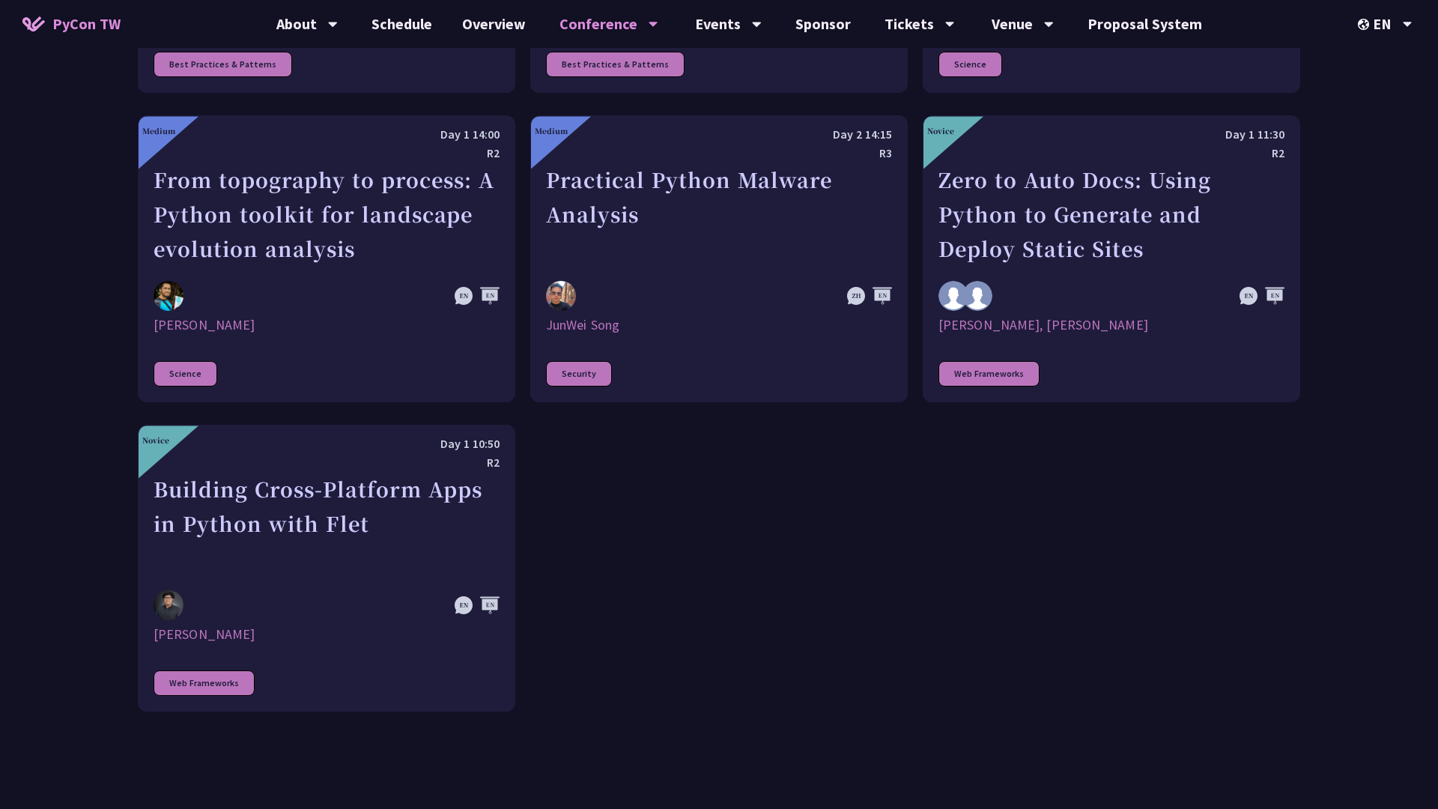
click at [1135, 301] on div at bounding box center [1060, 296] width 242 height 30
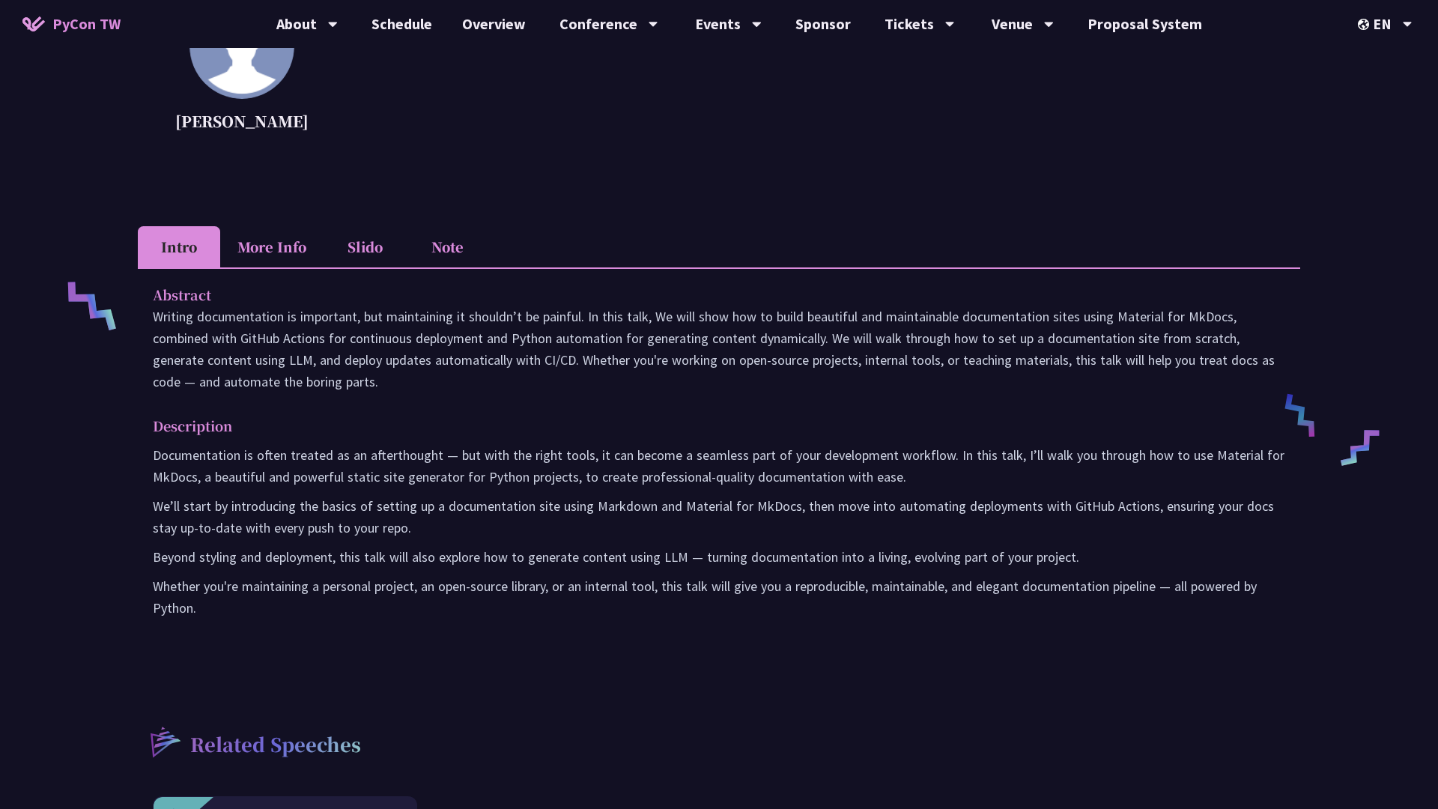
scroll to position [444, 0]
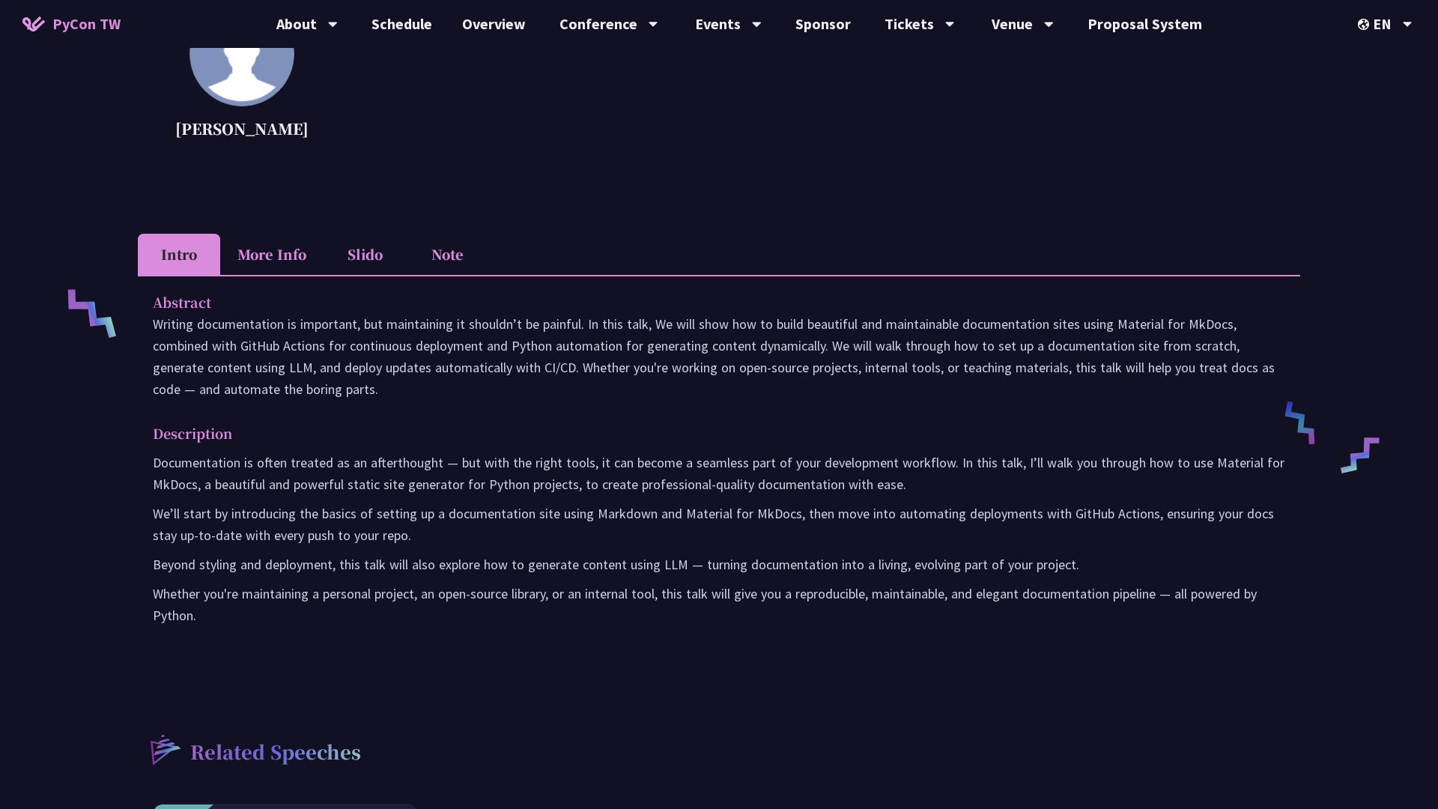
click at [935, 303] on p "Abstract" at bounding box center [704, 302] width 1103 height 22
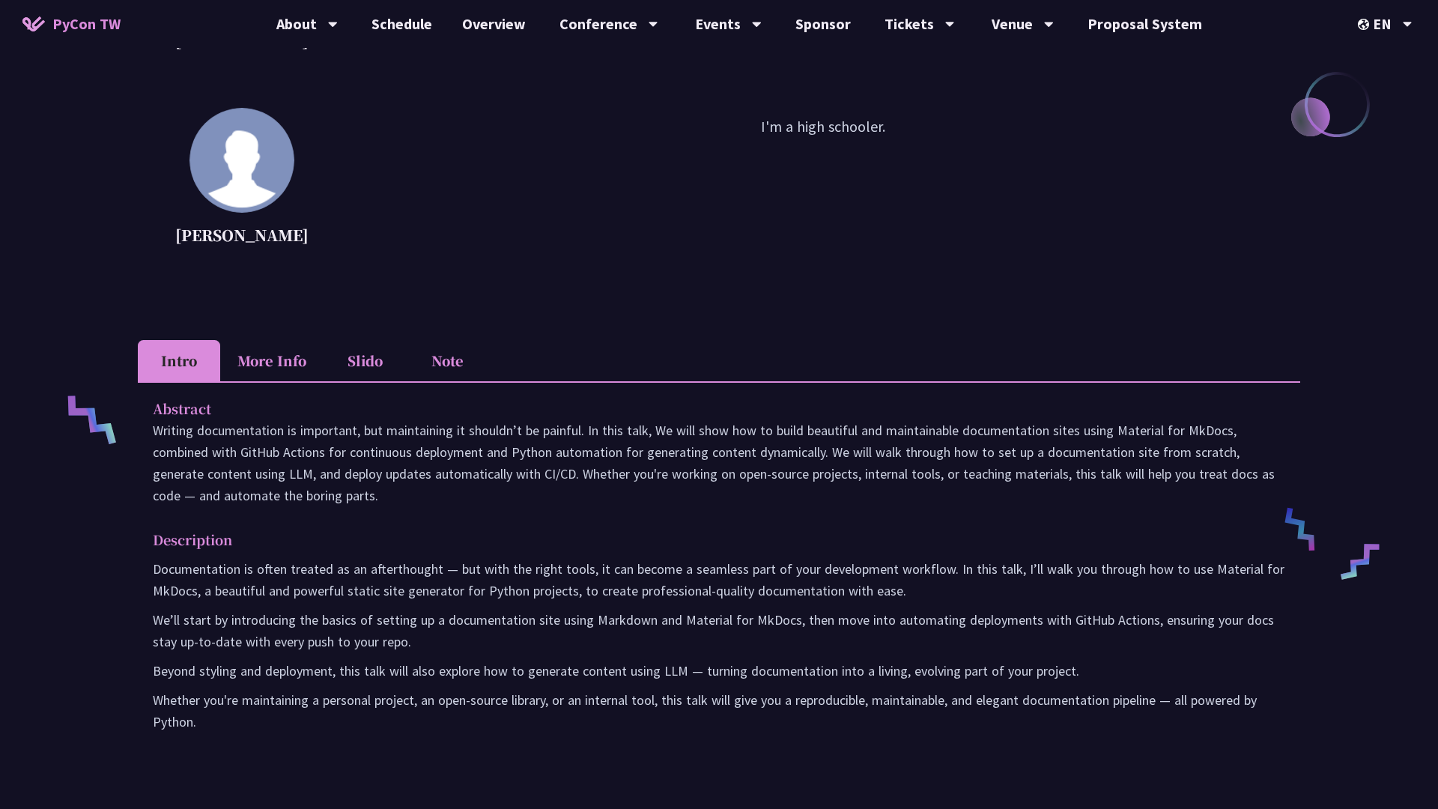
scroll to position [0, 0]
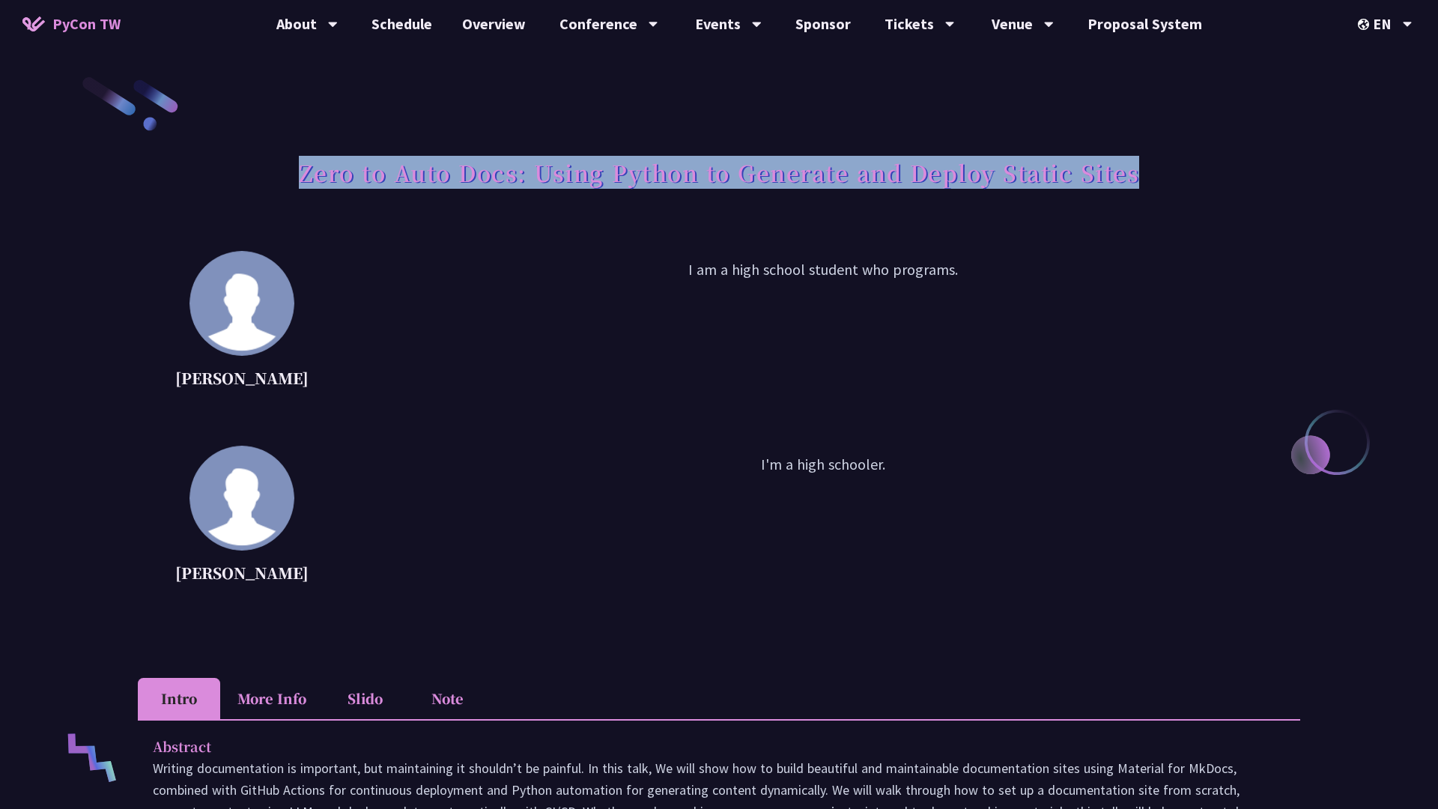
drag, startPoint x: 1151, startPoint y: 165, endPoint x: 304, endPoint y: 150, distance: 846.7
click at [304, 150] on div "Zero to Auto Docs: Using Python to Generate and Deploy Static Sites" at bounding box center [719, 189] width 1163 height 79
copy h1 "Zero to Auto Docs: Using Python to Generate and Deploy Static Sites"
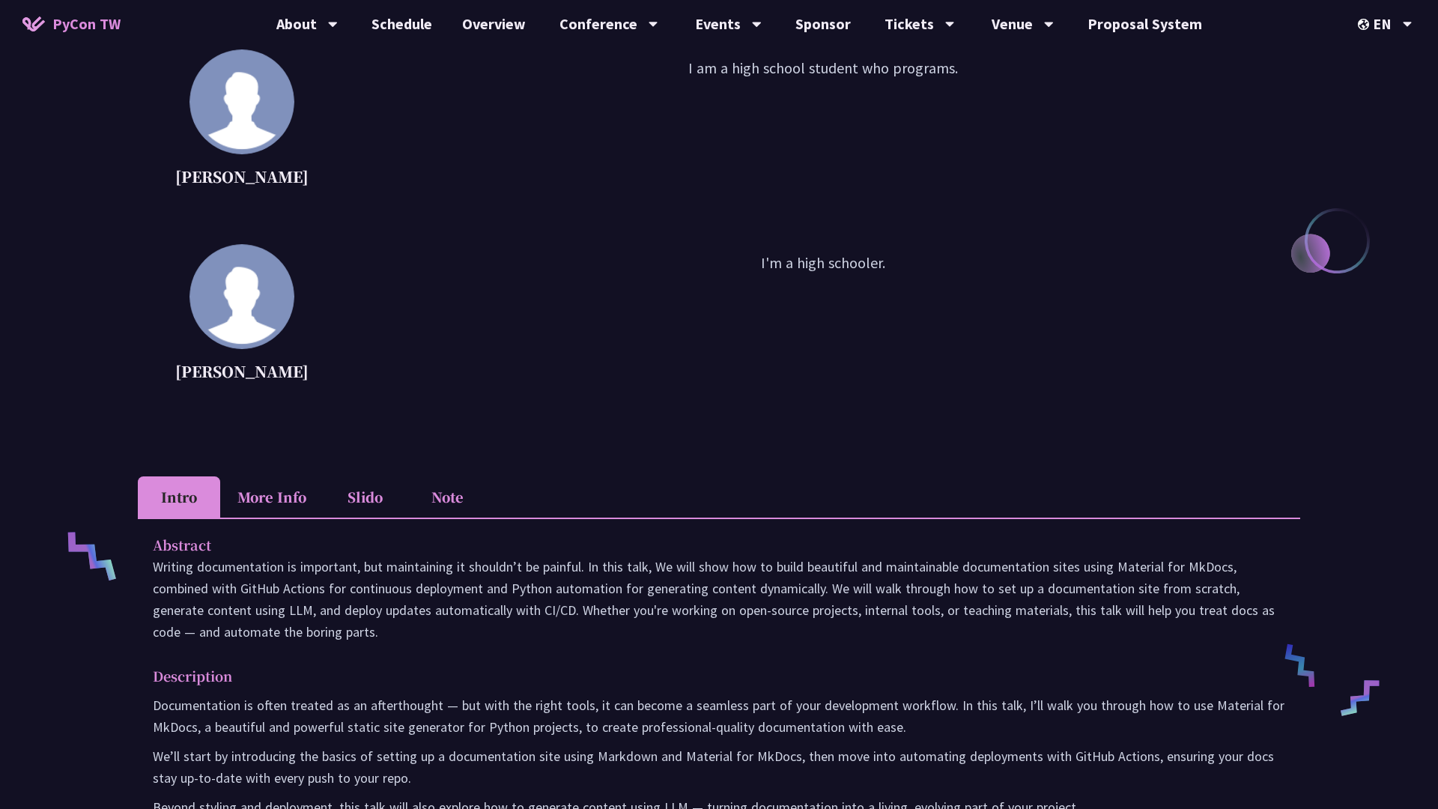
drag, startPoint x: 156, startPoint y: 575, endPoint x: 378, endPoint y: 642, distance: 231.8
click at [378, 641] on p "Writing documentation is important, but maintaining it shouldn’t be painful. In…" at bounding box center [719, 599] width 1133 height 87
copy p "Writing documentation is important, but maintaining it shouldn’t be painful. In…"
click at [378, 642] on p "Writing documentation is important, but maintaining it shouldn’t be painful. In…" at bounding box center [719, 599] width 1133 height 87
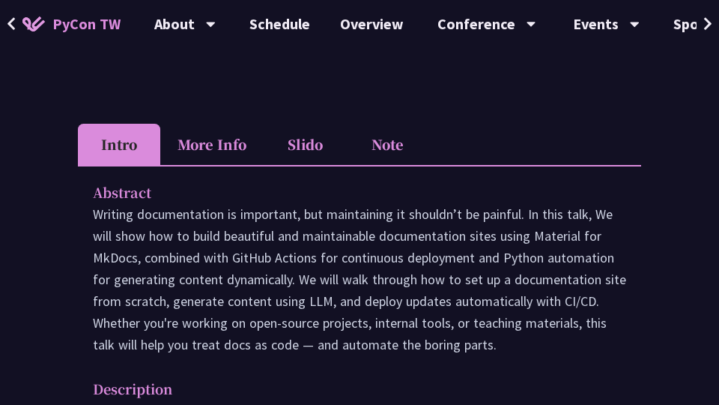
scroll to position [588, 0]
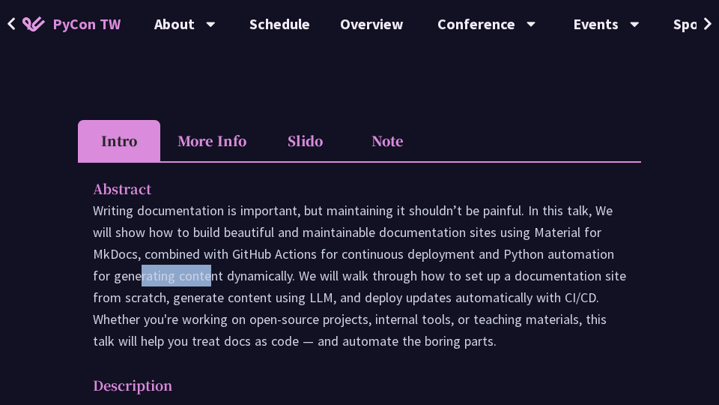
drag, startPoint x: 534, startPoint y: 254, endPoint x: 623, endPoint y: 254, distance: 88.4
click at [624, 254] on p "Writing documentation is important, but maintaining it shouldn’t be painful. In…" at bounding box center [359, 275] width 533 height 152
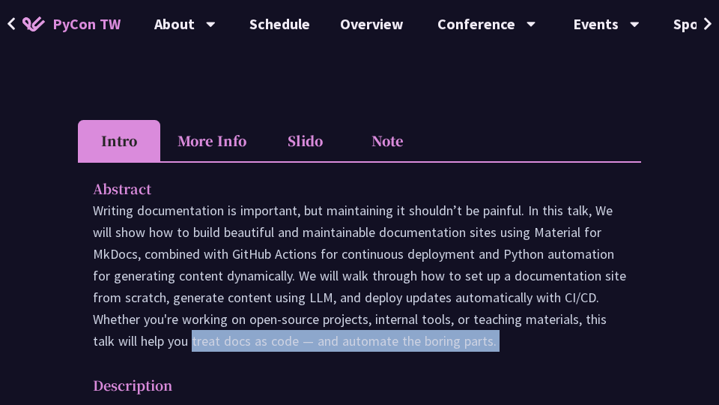
scroll to position [604, 0]
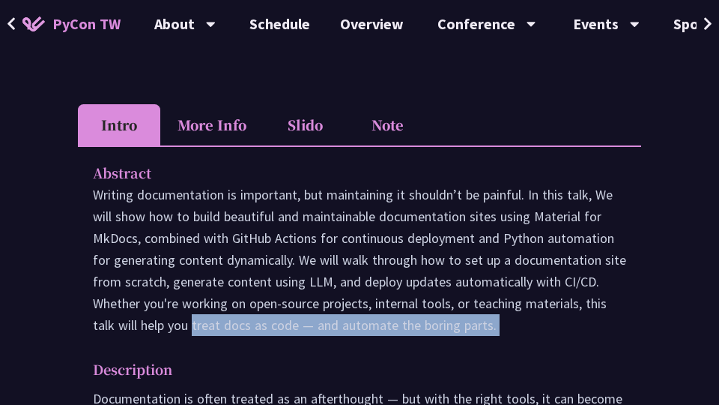
drag, startPoint x: 602, startPoint y: 309, endPoint x: 571, endPoint y: 347, distance: 49.5
click at [523, 322] on p "Writing documentation is important, but maintaining it shouldn’t be painful. In…" at bounding box center [359, 260] width 533 height 152
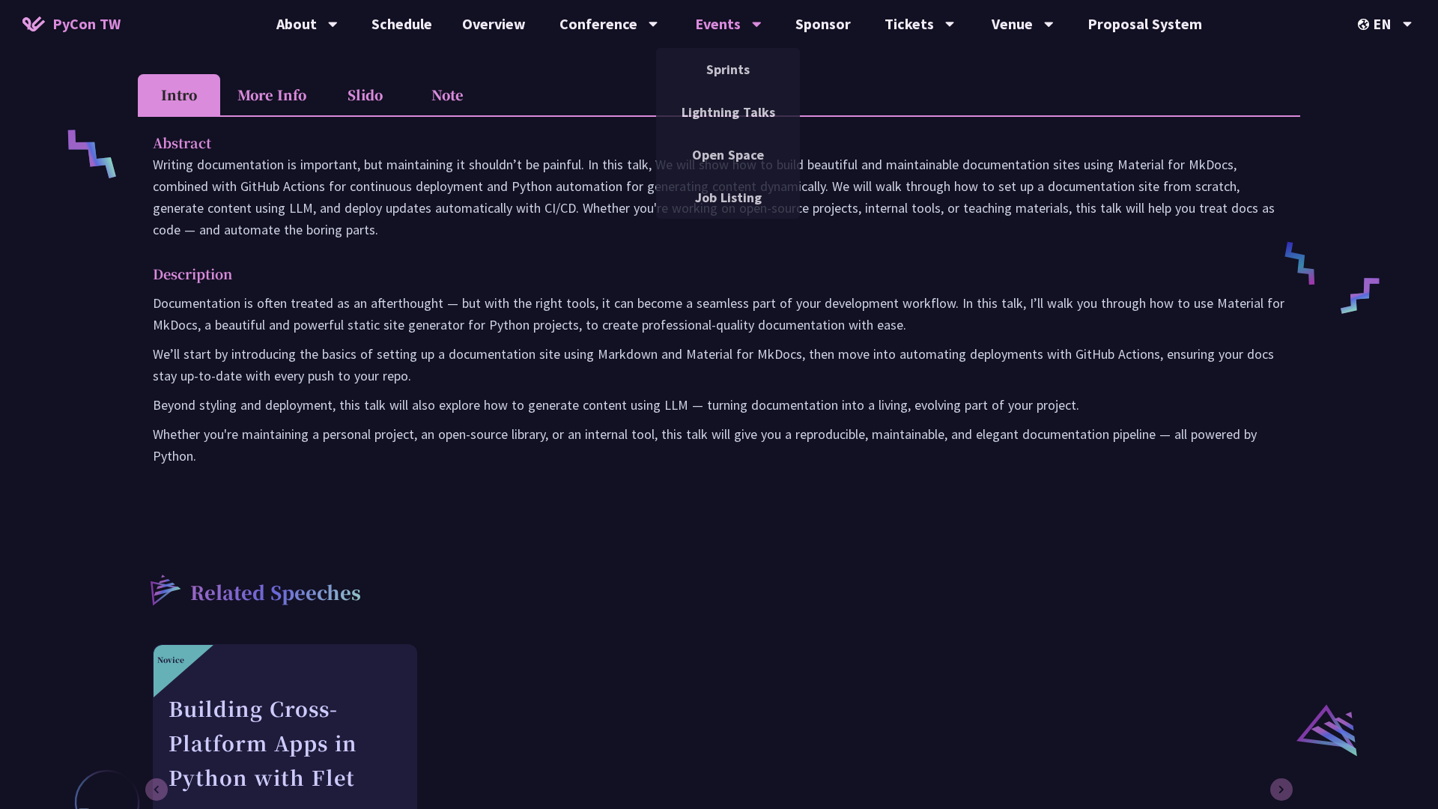
click at [758, 17] on icon at bounding box center [757, 23] width 10 height 15
